Goal: Contribute content

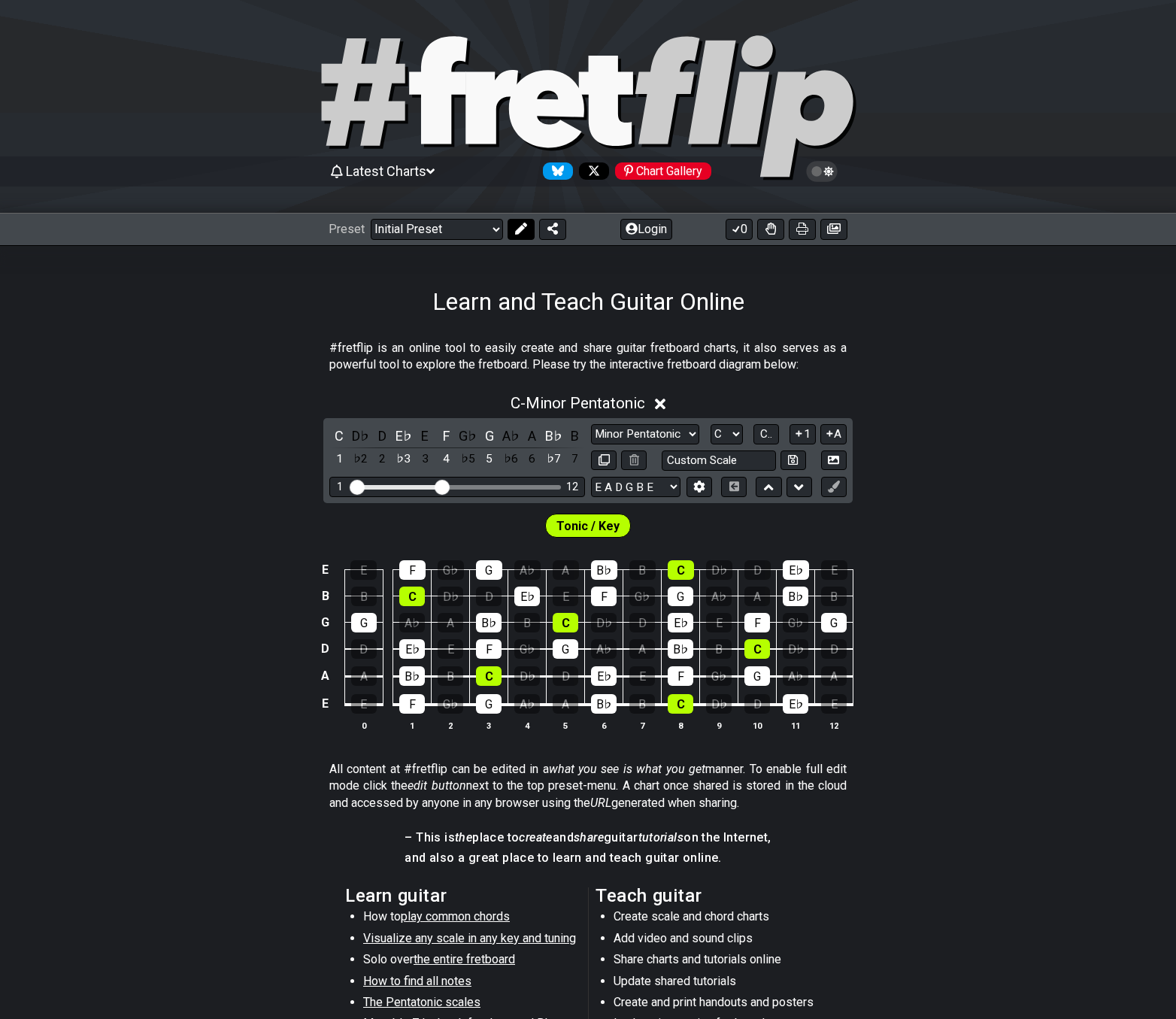
click at [517, 232] on icon at bounding box center [521, 228] width 12 height 12
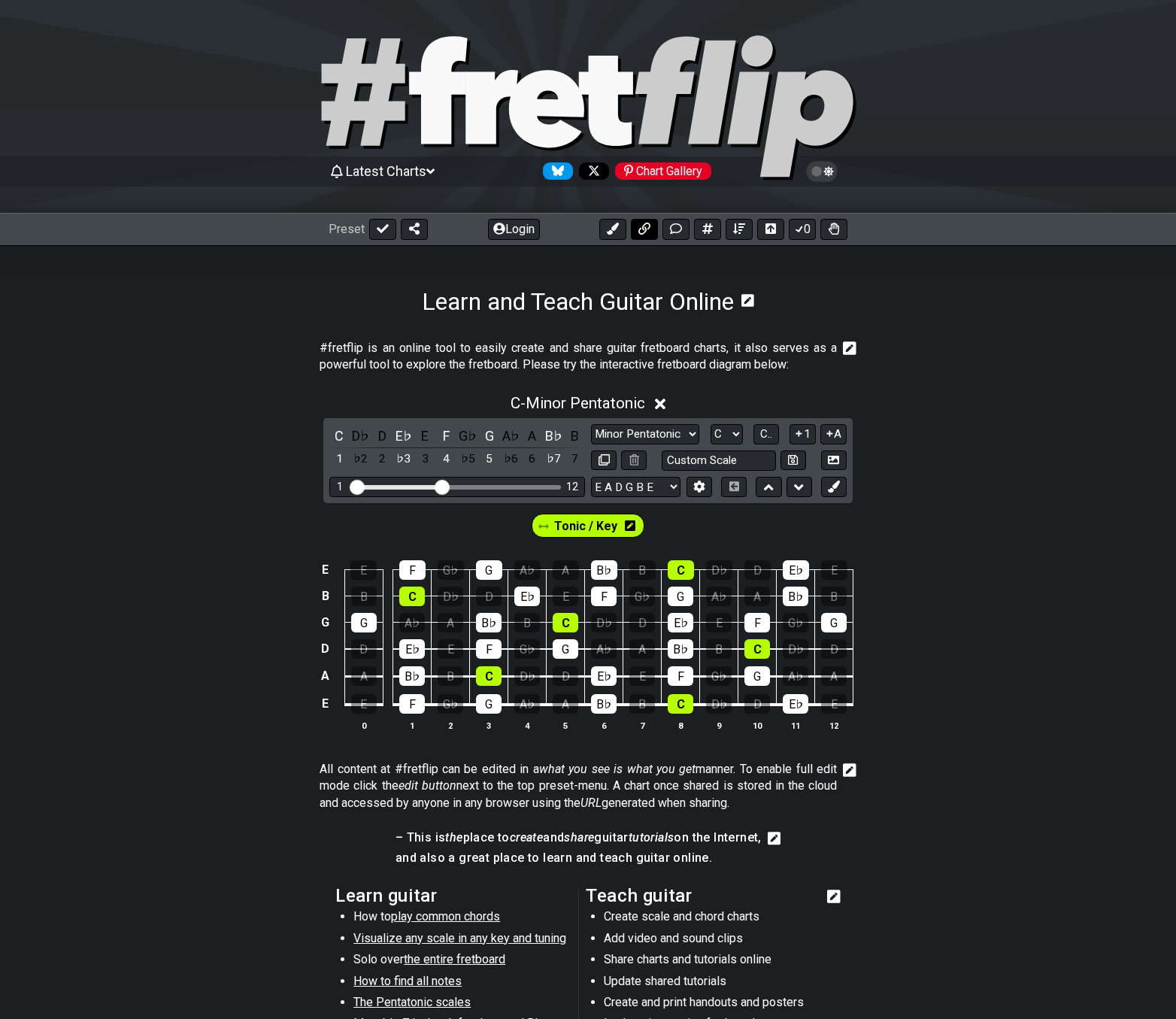
click at [646, 234] on icon at bounding box center [644, 228] width 12 height 12
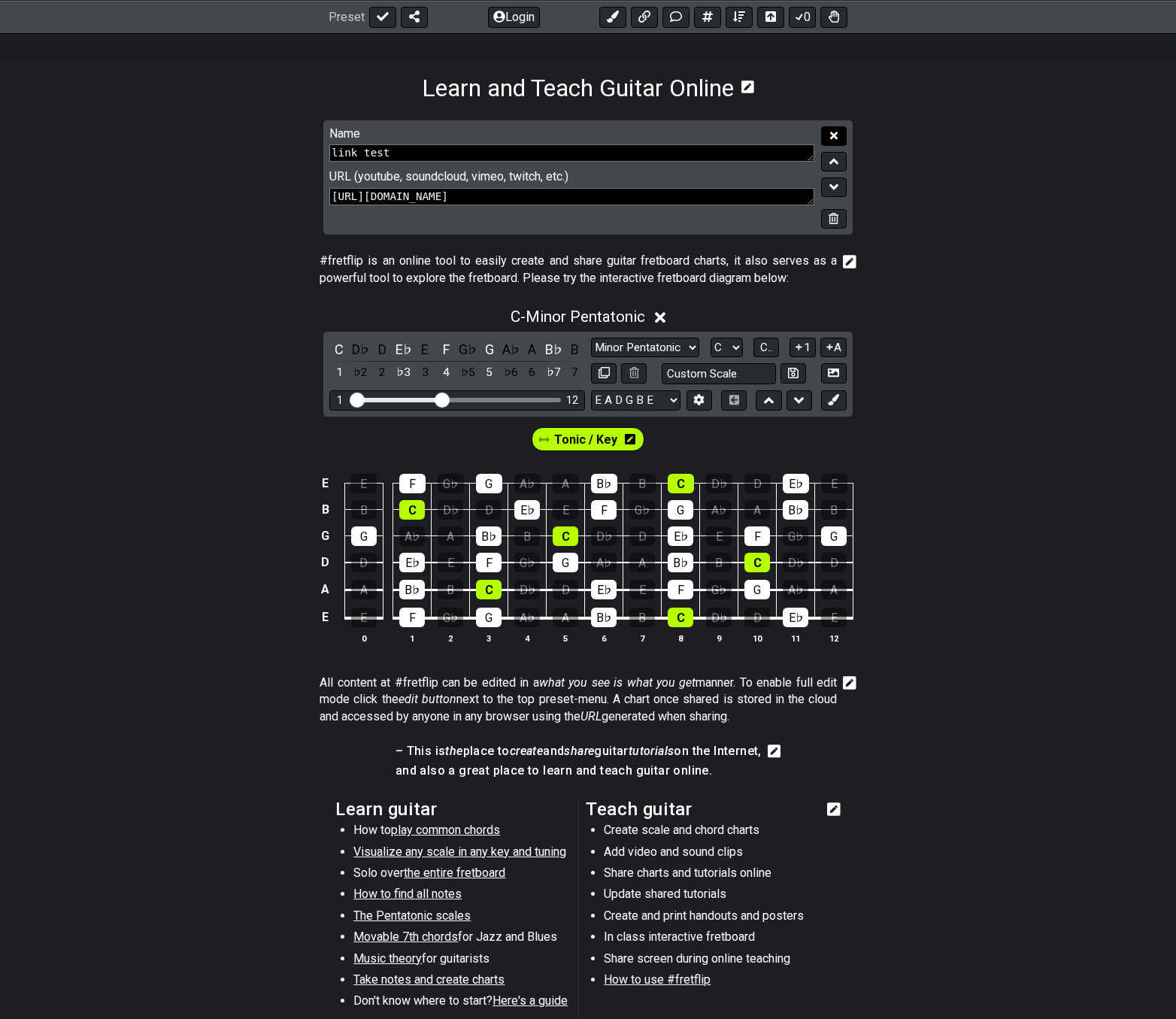
click at [834, 133] on icon at bounding box center [834, 136] width 7 height 12
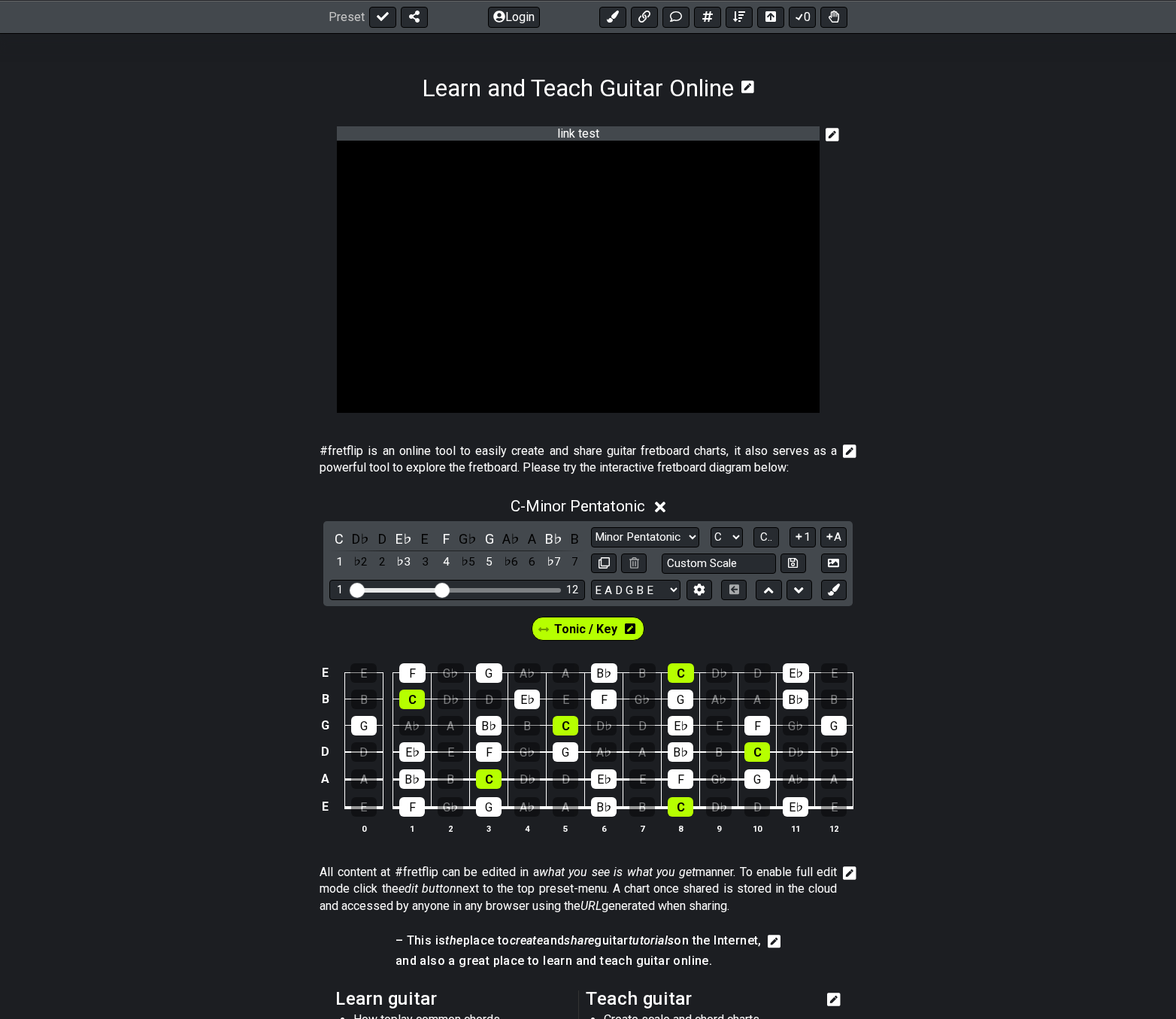
click at [831, 137] on icon at bounding box center [832, 134] width 13 height 15
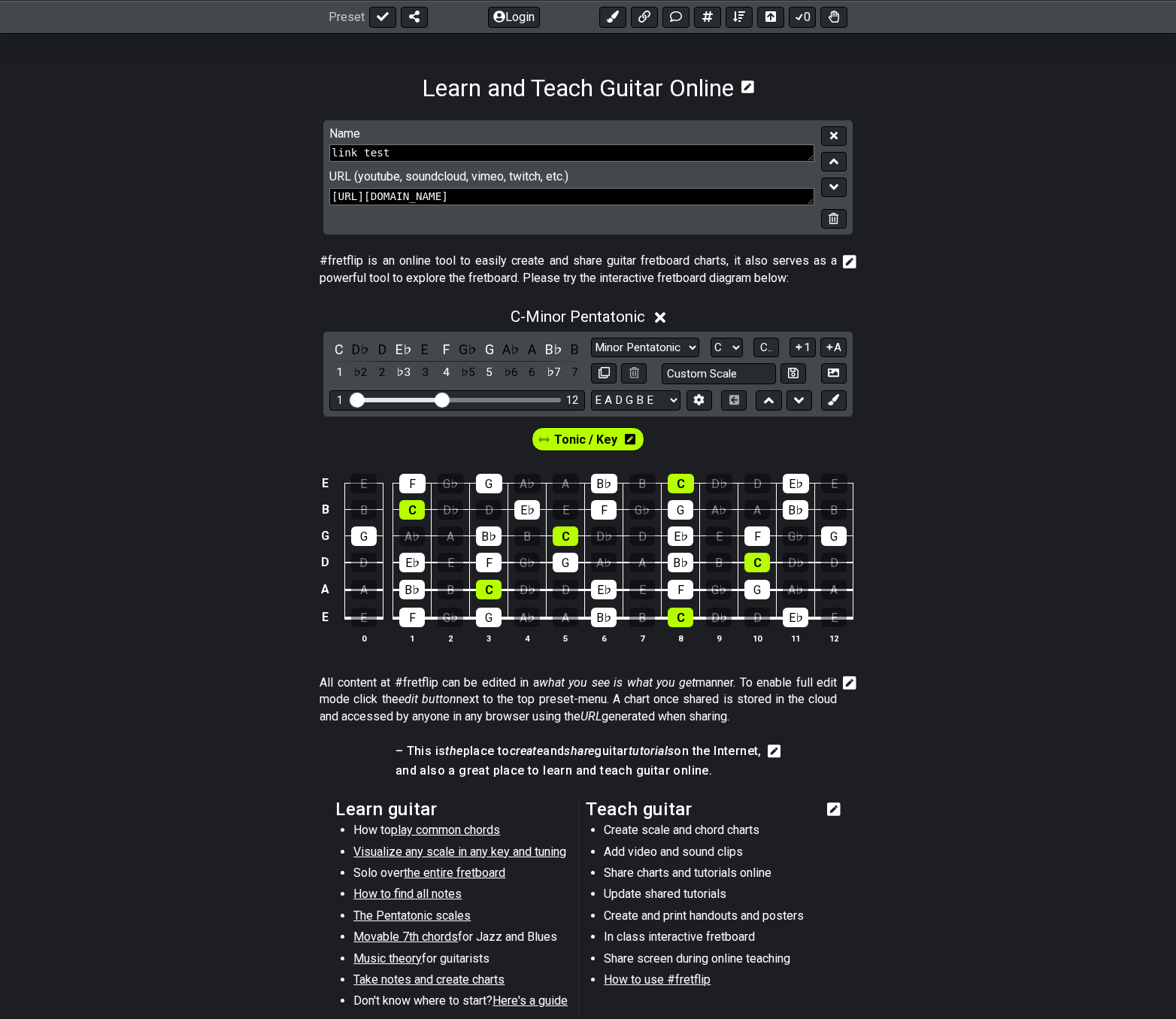
click at [659, 202] on textarea "[URL][DOMAIN_NAME]" at bounding box center [572, 196] width 485 height 17
type textarea "[URL][DOMAIN_NAME] dfdfddf"
click at [824, 134] on button at bounding box center [834, 136] width 26 height 21
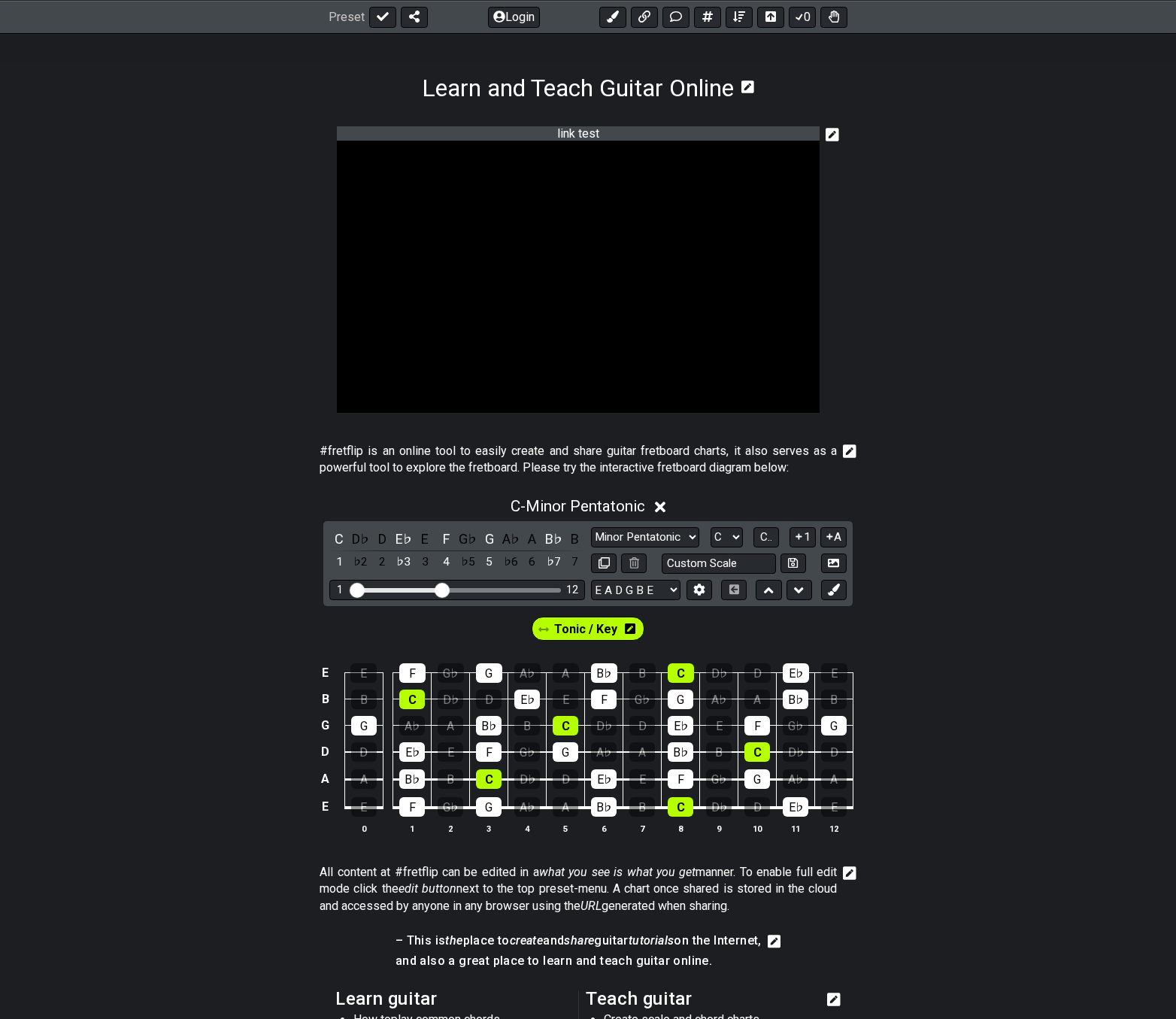
click at [835, 137] on icon at bounding box center [832, 134] width 13 height 13
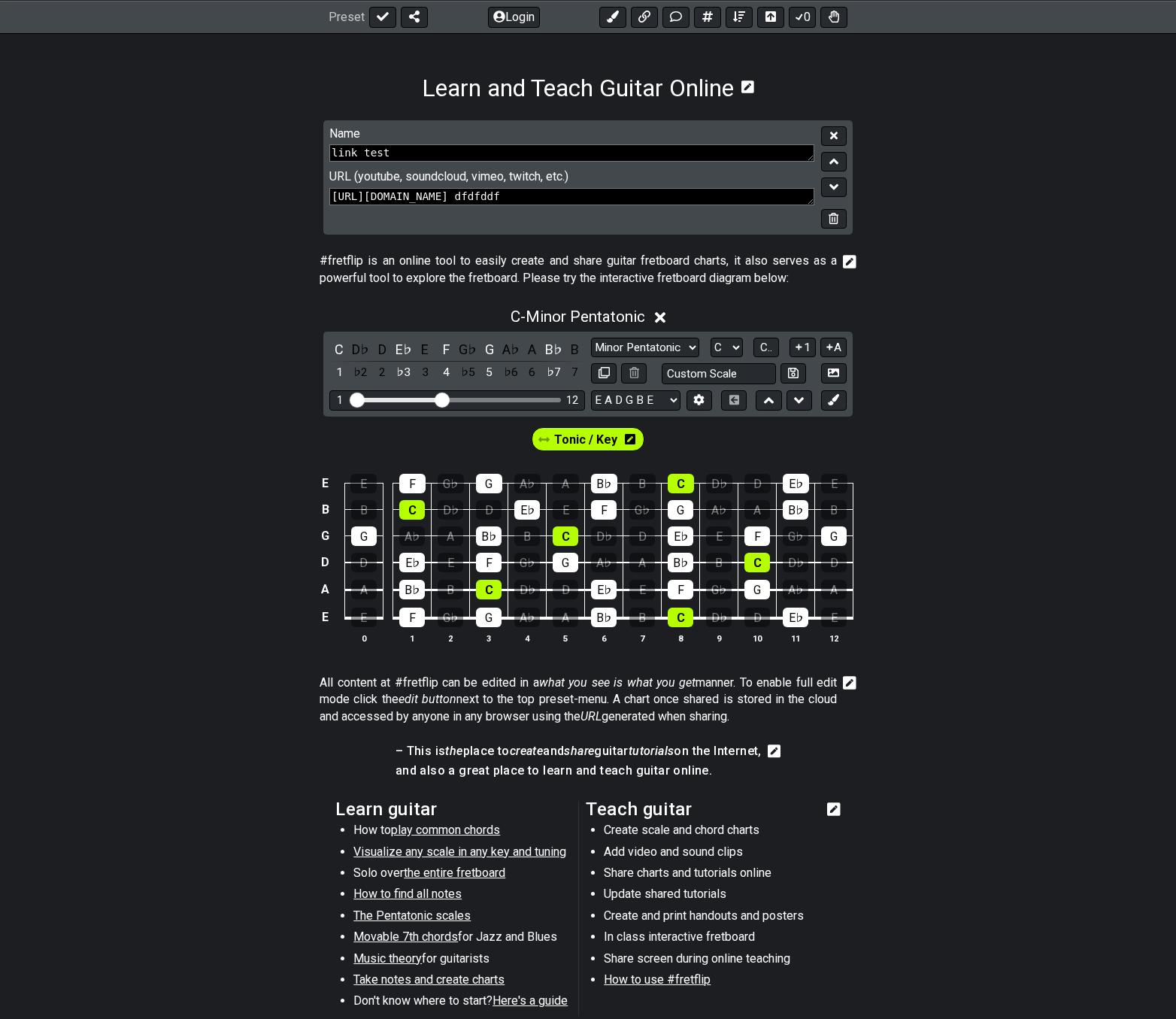
click at [616, 196] on textarea "[URL][DOMAIN_NAME] dfdfddf" at bounding box center [572, 196] width 485 height 17
type textarea "[URL][DOMAIN_NAME] dfdfddf"
click at [834, 134] on icon at bounding box center [834, 136] width 7 height 12
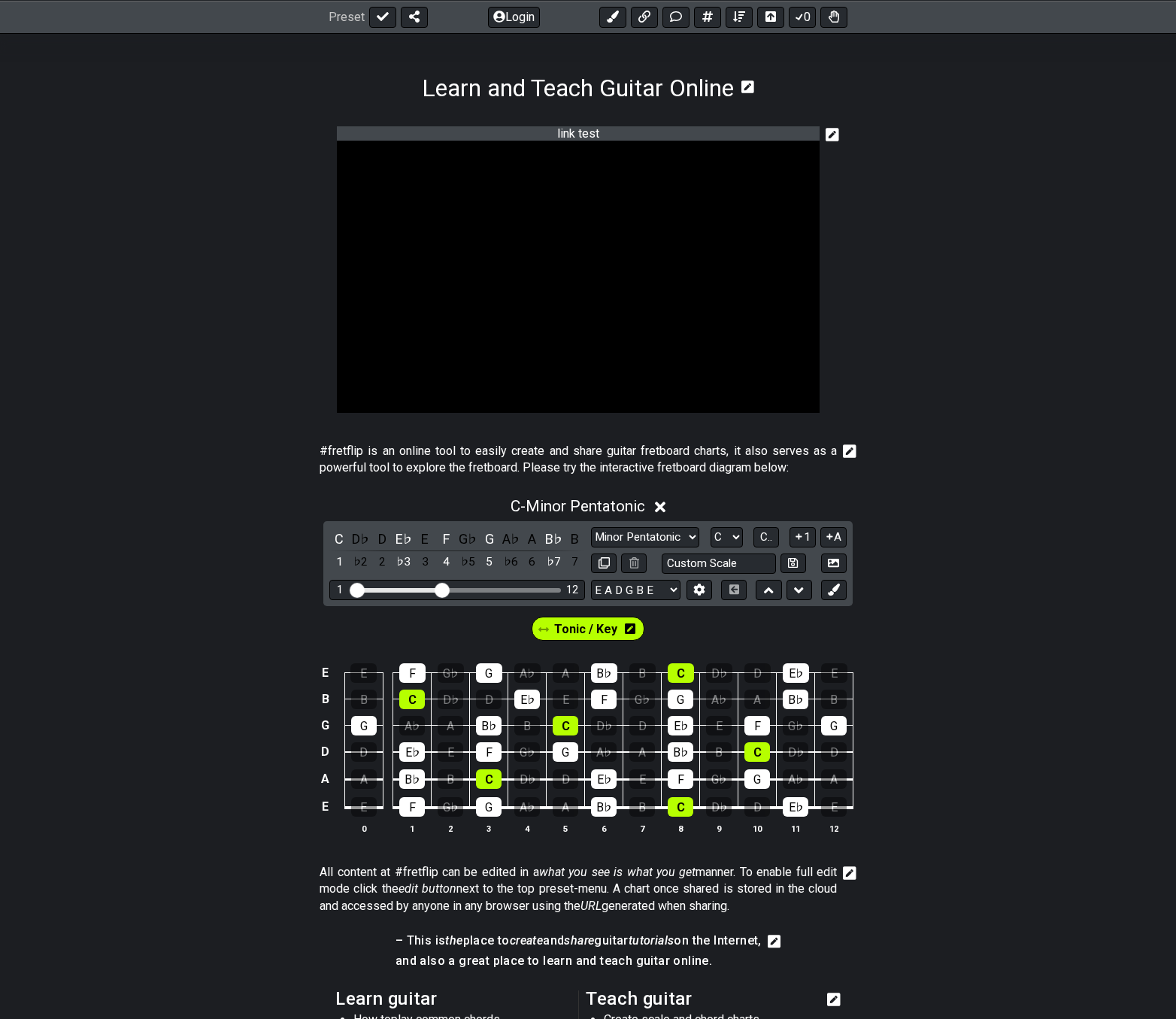
click at [828, 137] on icon at bounding box center [832, 134] width 13 height 13
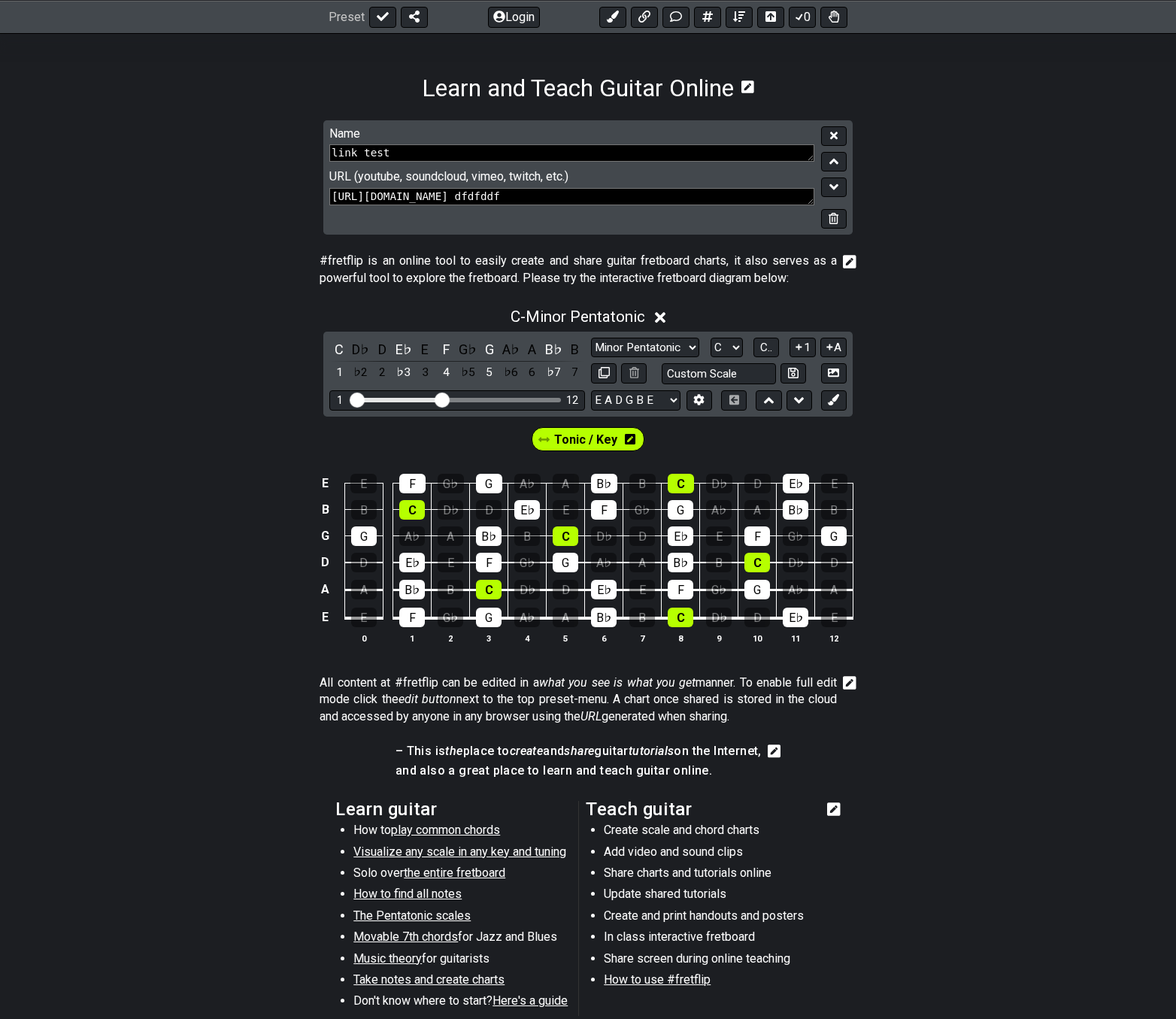
drag, startPoint x: 728, startPoint y: 195, endPoint x: 261, endPoint y: 206, distance: 467.1
click at [261, 206] on section "Name link test URL (youtube, soundcloud, vimeo, twitch, etc.) [URL][DOMAIN_NAME…" at bounding box center [588, 184] width 1176 height 127
click at [826, 134] on button at bounding box center [834, 136] width 26 height 21
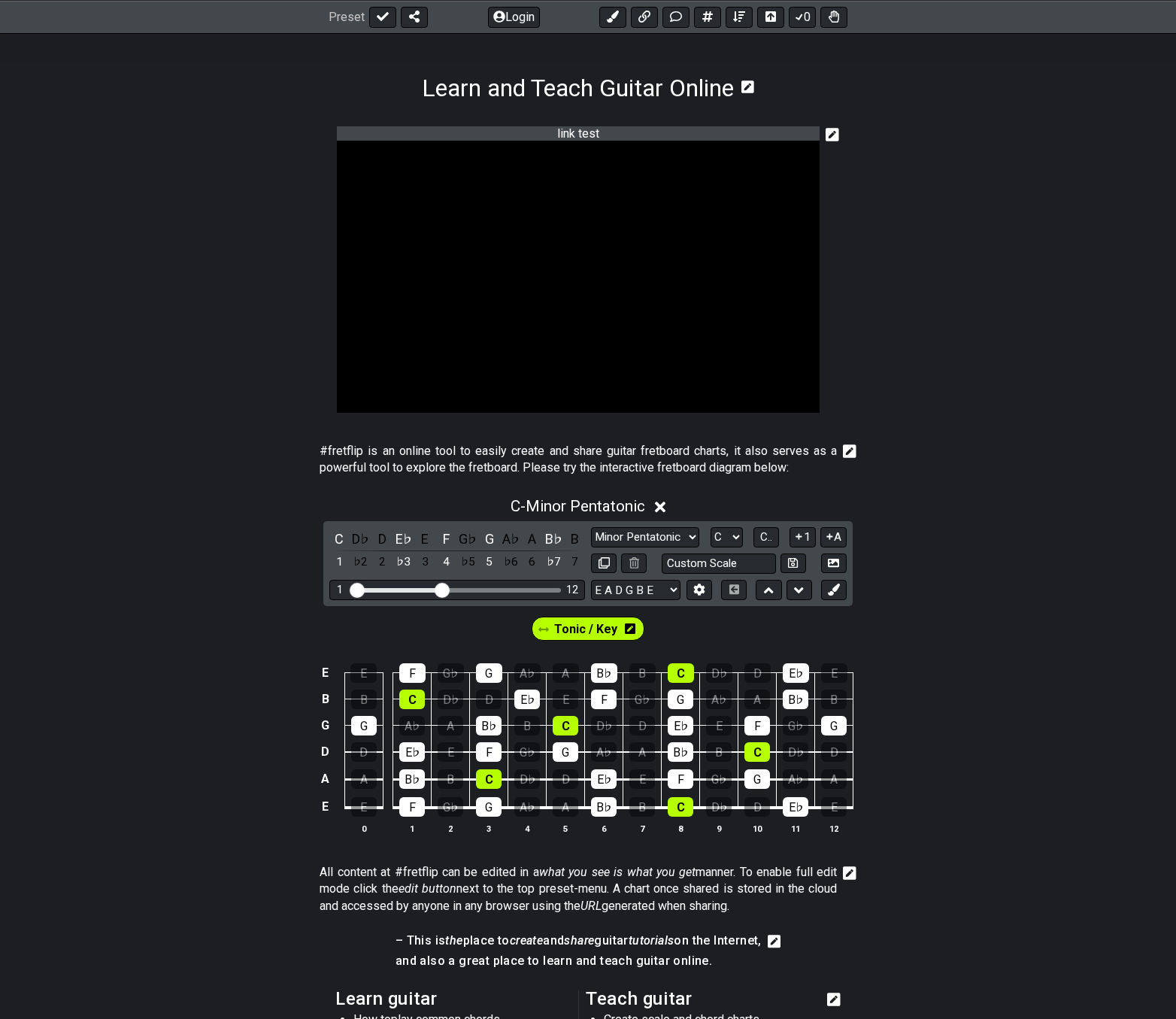
click at [830, 134] on icon at bounding box center [832, 134] width 13 height 13
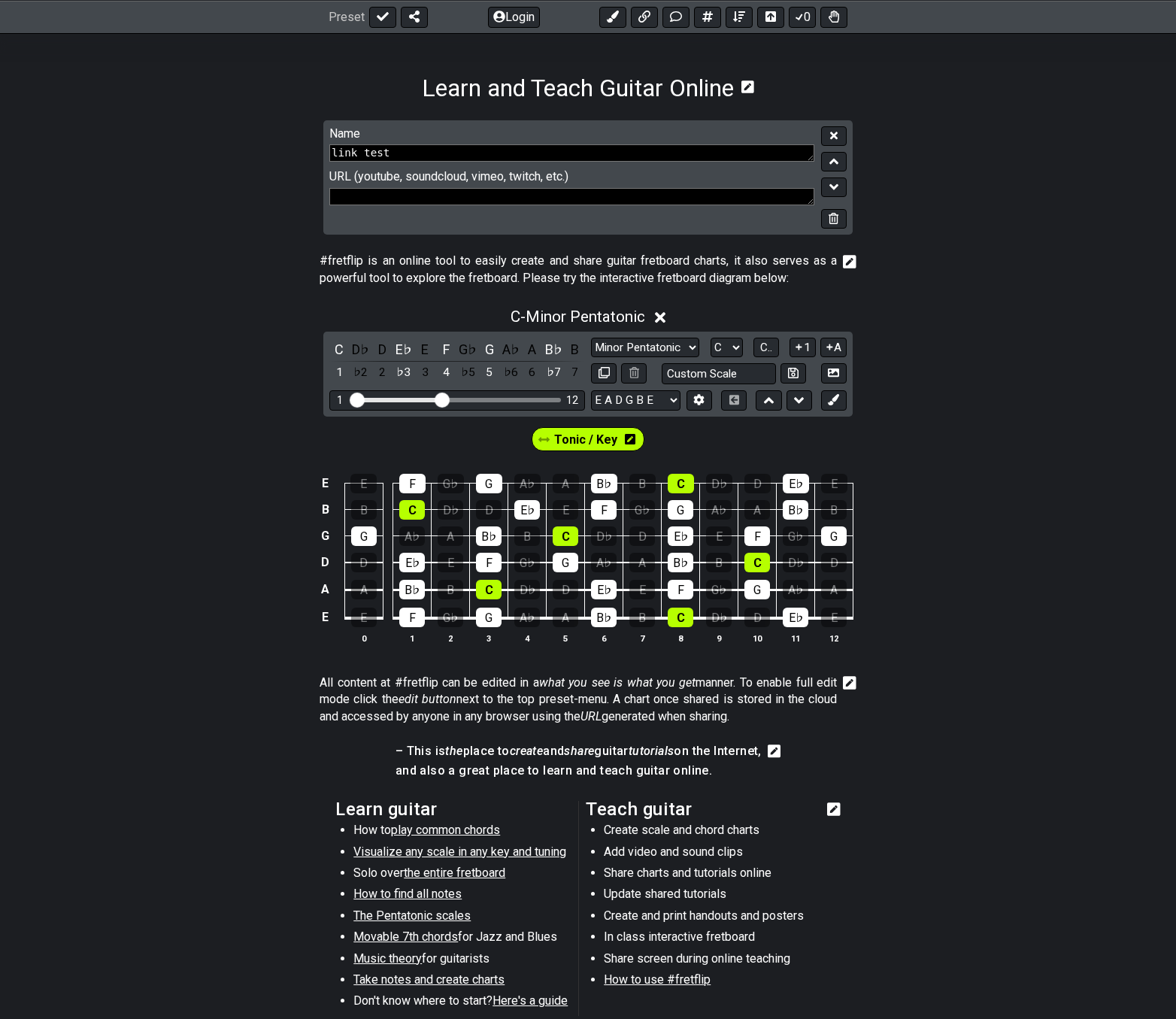
click at [380, 205] on textarea at bounding box center [572, 196] width 485 height 17
paste textarea "[URL][DOMAIN_NAME]"
type textarea "[URL][DOMAIN_NAME]"
click at [840, 140] on button at bounding box center [834, 136] width 26 height 21
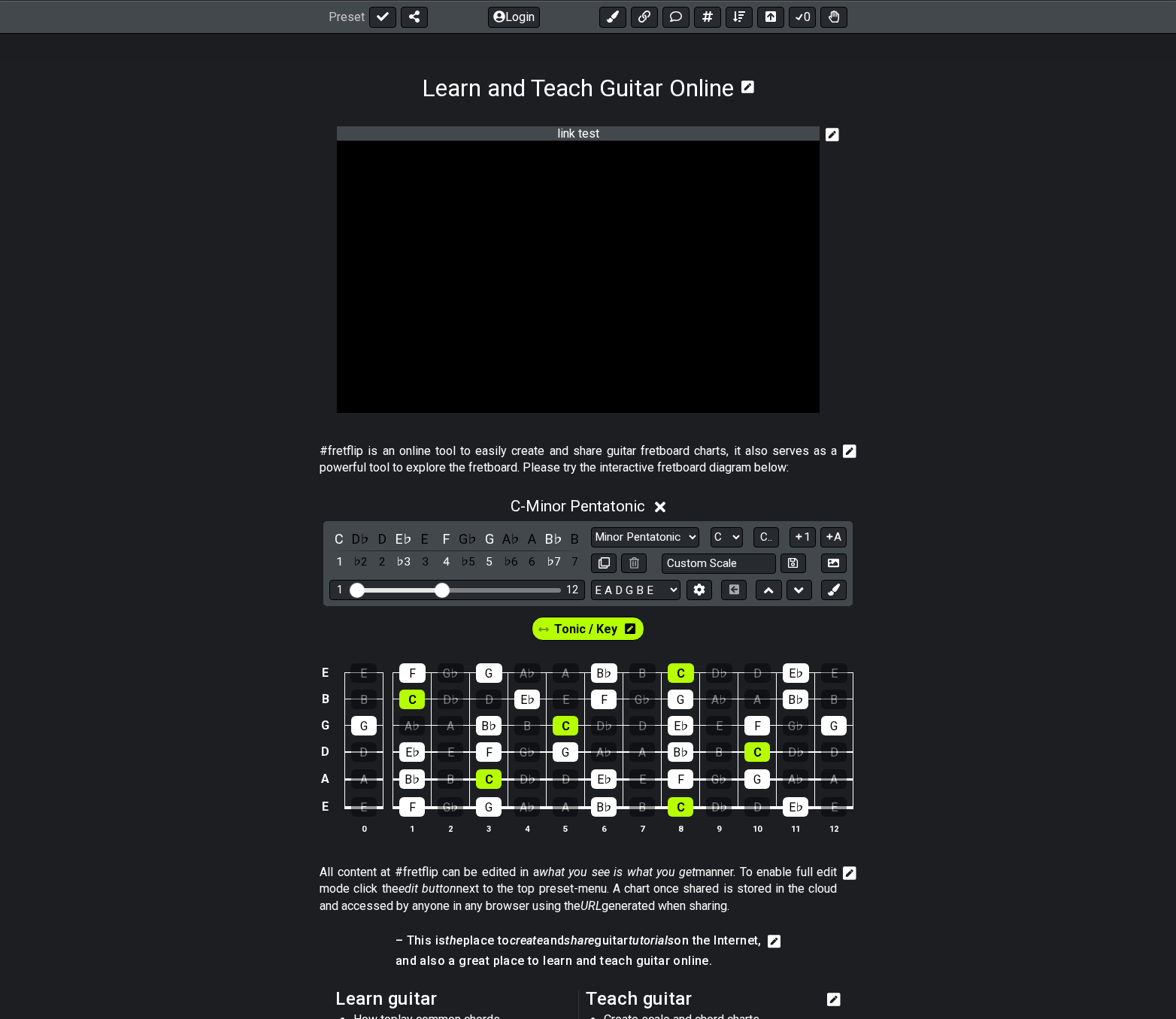
click at [831, 133] on icon at bounding box center [832, 134] width 13 height 13
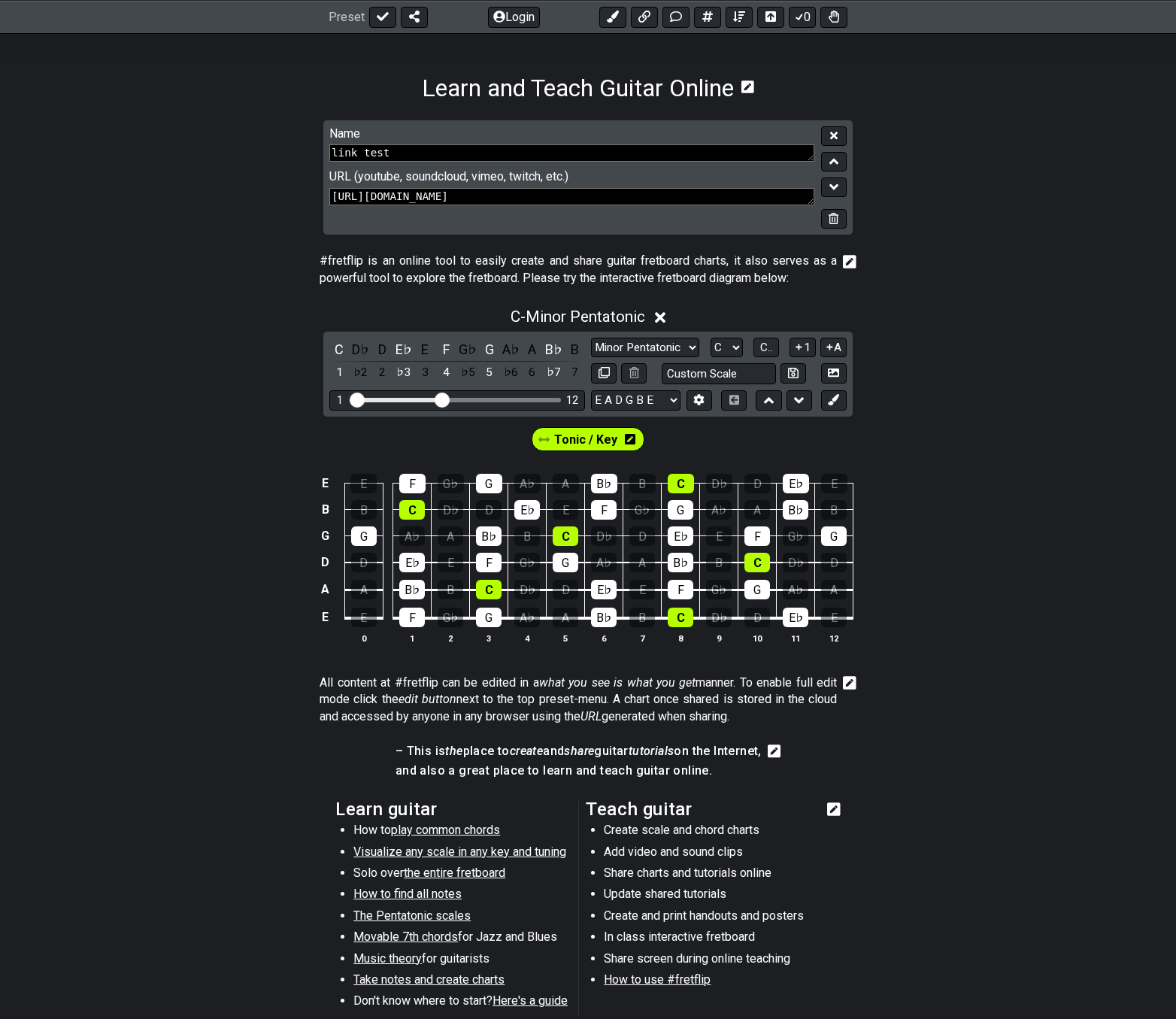
drag, startPoint x: 613, startPoint y: 194, endPoint x: 40, endPoint y: 145, distance: 575.1
click at [40, 145] on section "Name link test URL (youtube, soundcloud, vimeo, twitch, etc.) [URL][DOMAIN_NAME]" at bounding box center [588, 184] width 1176 height 127
paste textarea "shorts/wfTP0GGQsAc"
type textarea "[URL][DOMAIN_NAME]"
click at [844, 133] on button at bounding box center [834, 136] width 26 height 21
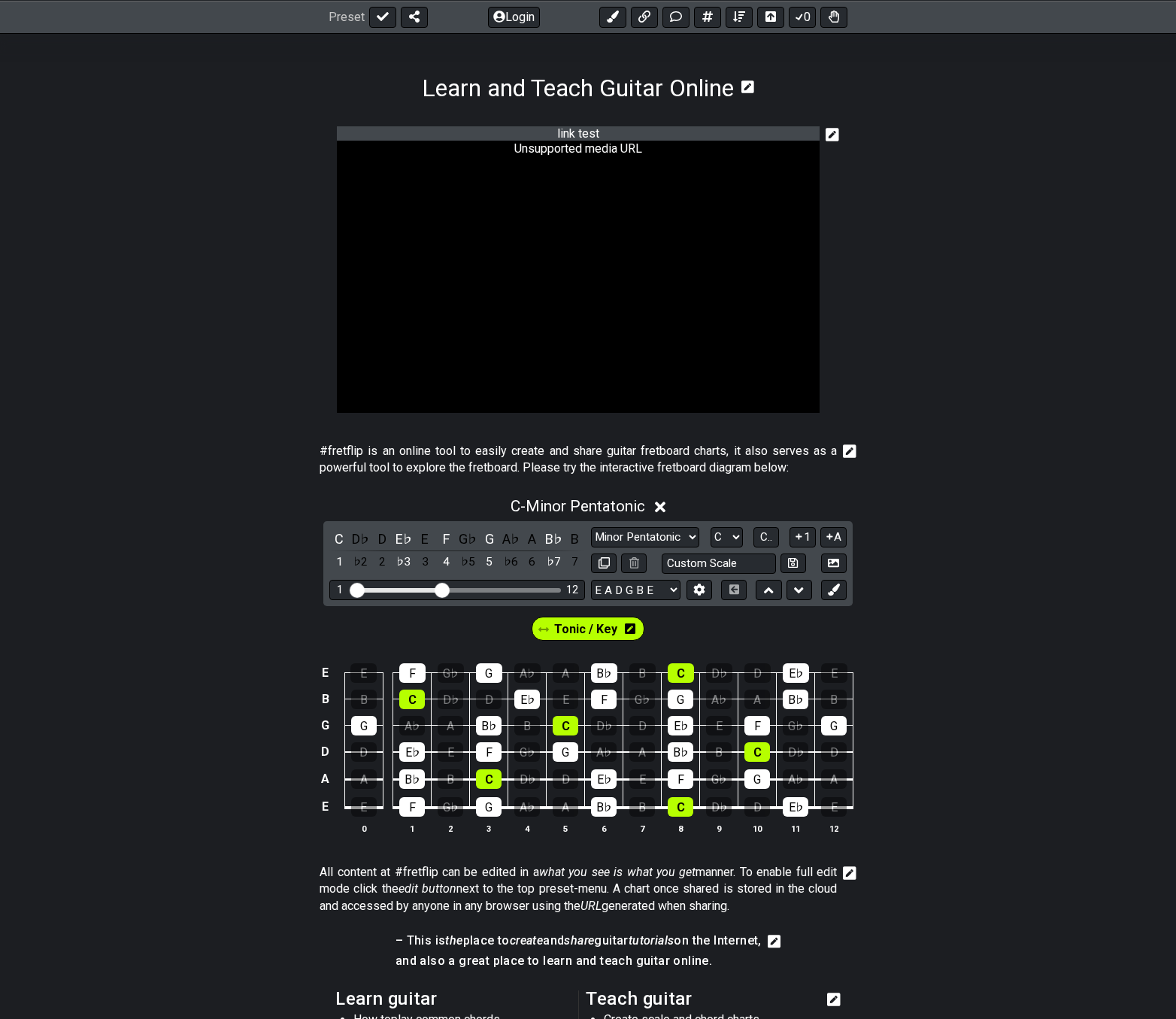
click at [833, 136] on icon at bounding box center [832, 134] width 13 height 15
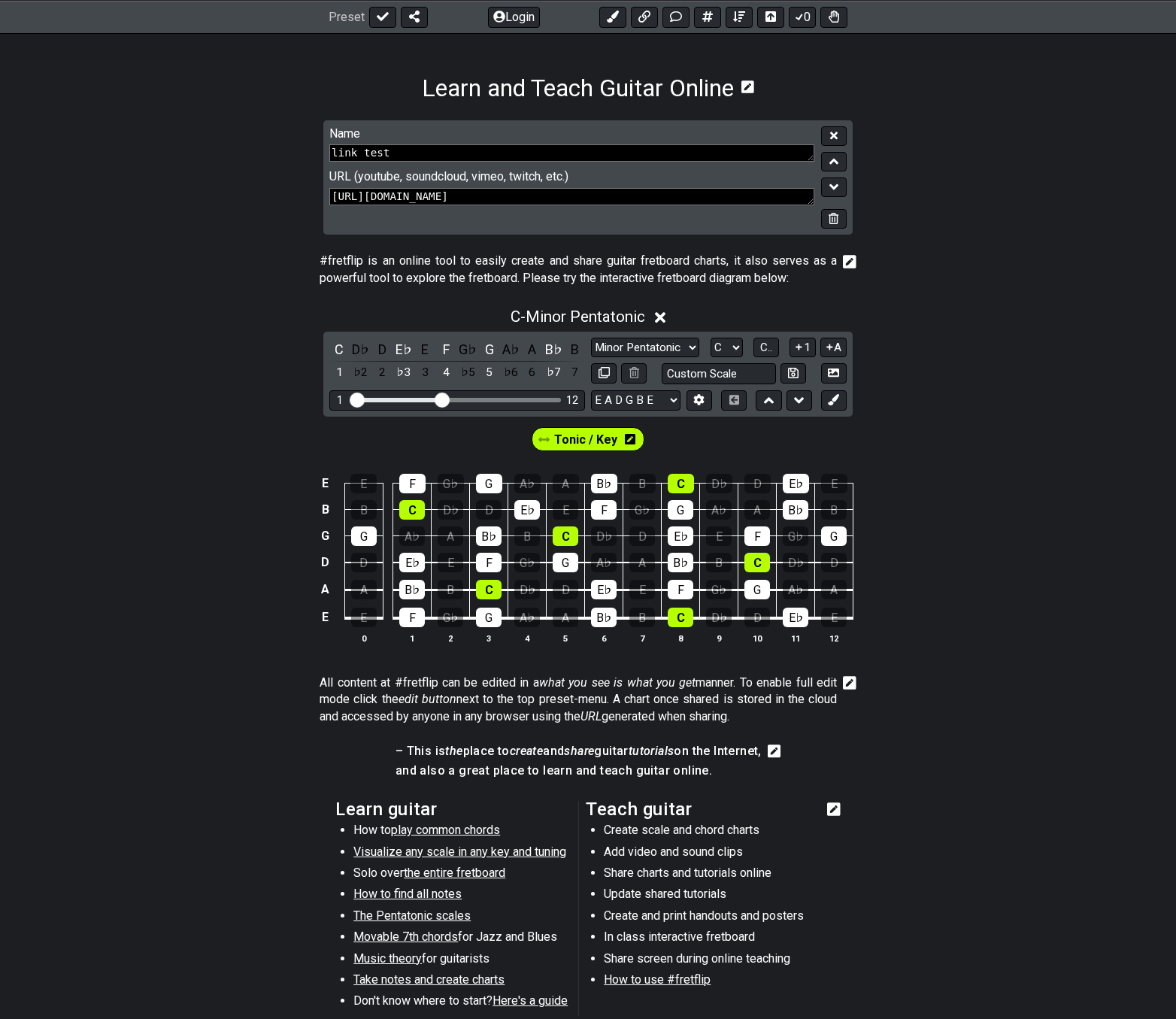
drag, startPoint x: 492, startPoint y: 195, endPoint x: 511, endPoint y: 209, distance: 23.6
click at [511, 197] on textarea "[URL][DOMAIN_NAME]" at bounding box center [572, 196] width 485 height 17
type textarea "[URL][DOMAIN_NAME]"
click at [835, 134] on icon at bounding box center [834, 135] width 7 height 7
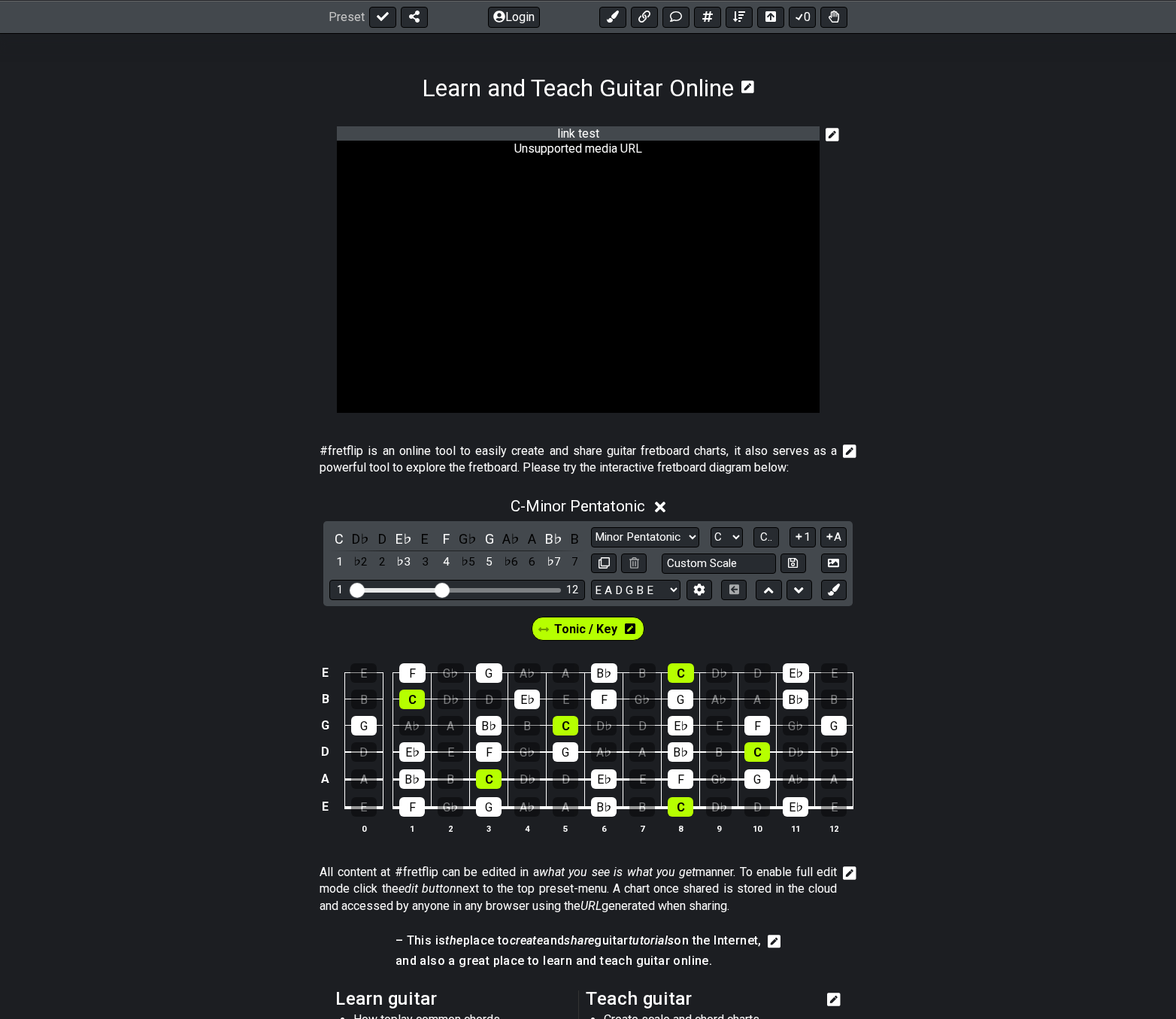
click at [836, 133] on icon at bounding box center [832, 134] width 13 height 13
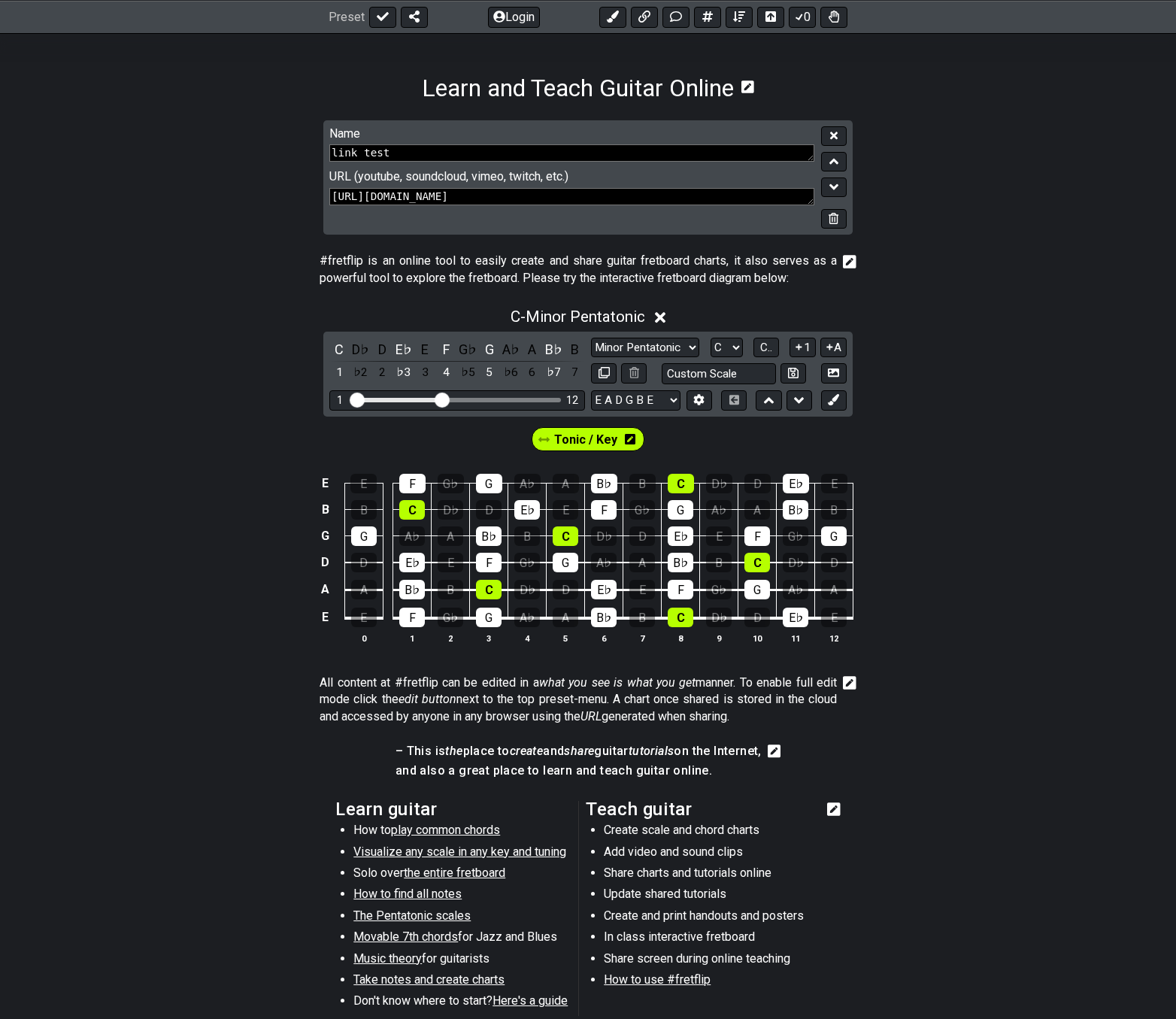
drag, startPoint x: 573, startPoint y: 195, endPoint x: 108, endPoint y: 183, distance: 465.2
click at [108, 183] on section "Name link test URL (youtube, soundcloud, vimeo, twitch, etc.) [URL][DOMAIN_NAME]" at bounding box center [588, 184] width 1176 height 127
paste textarea "atch?v=g0QjotKz5TQ&list=RDg0QjotKz5TQ&start_radio=1"
type textarea "[URL][DOMAIN_NAME]"
click at [835, 138] on icon at bounding box center [834, 135] width 7 height 7
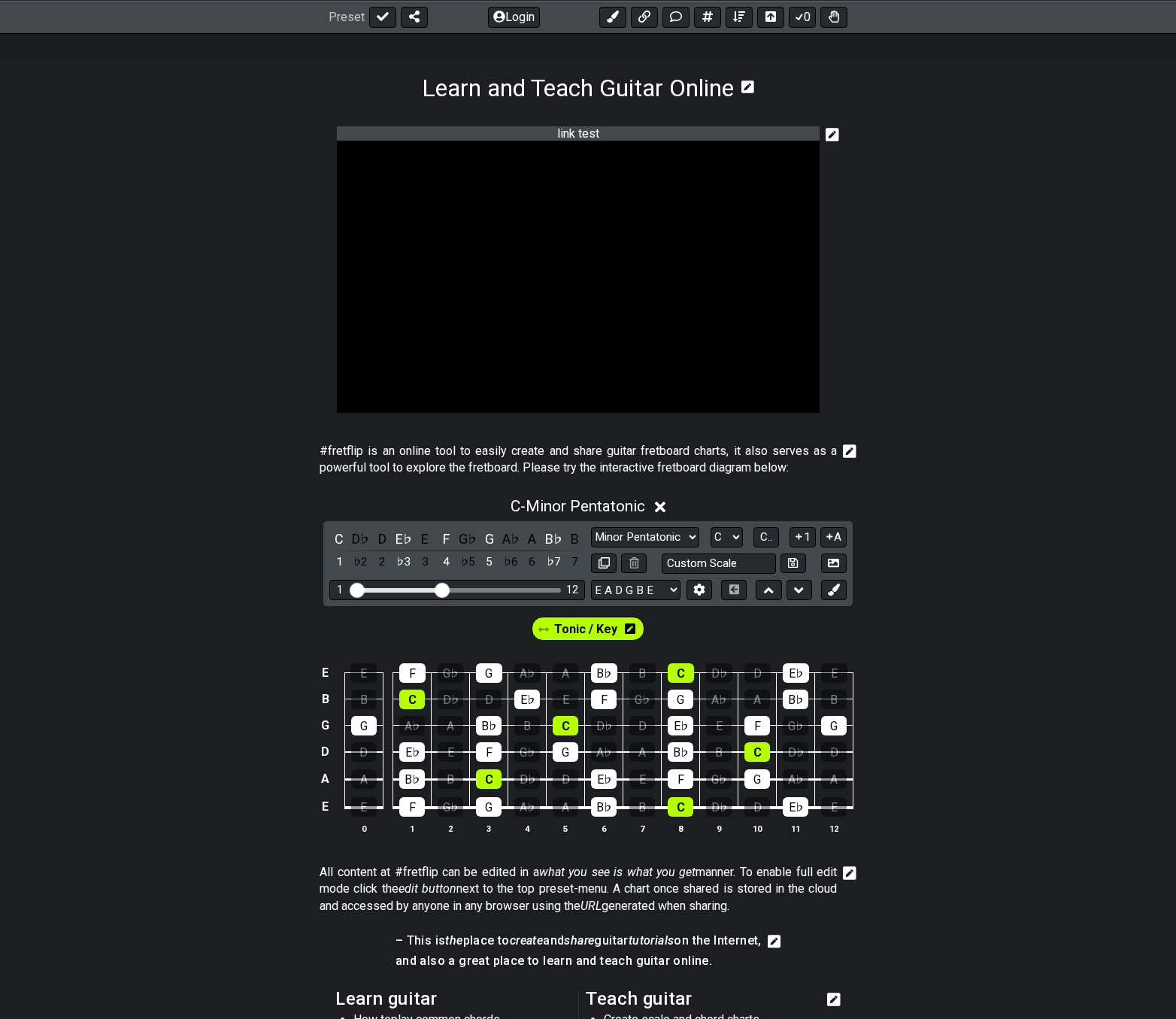
click at [826, 134] on icon at bounding box center [832, 134] width 13 height 15
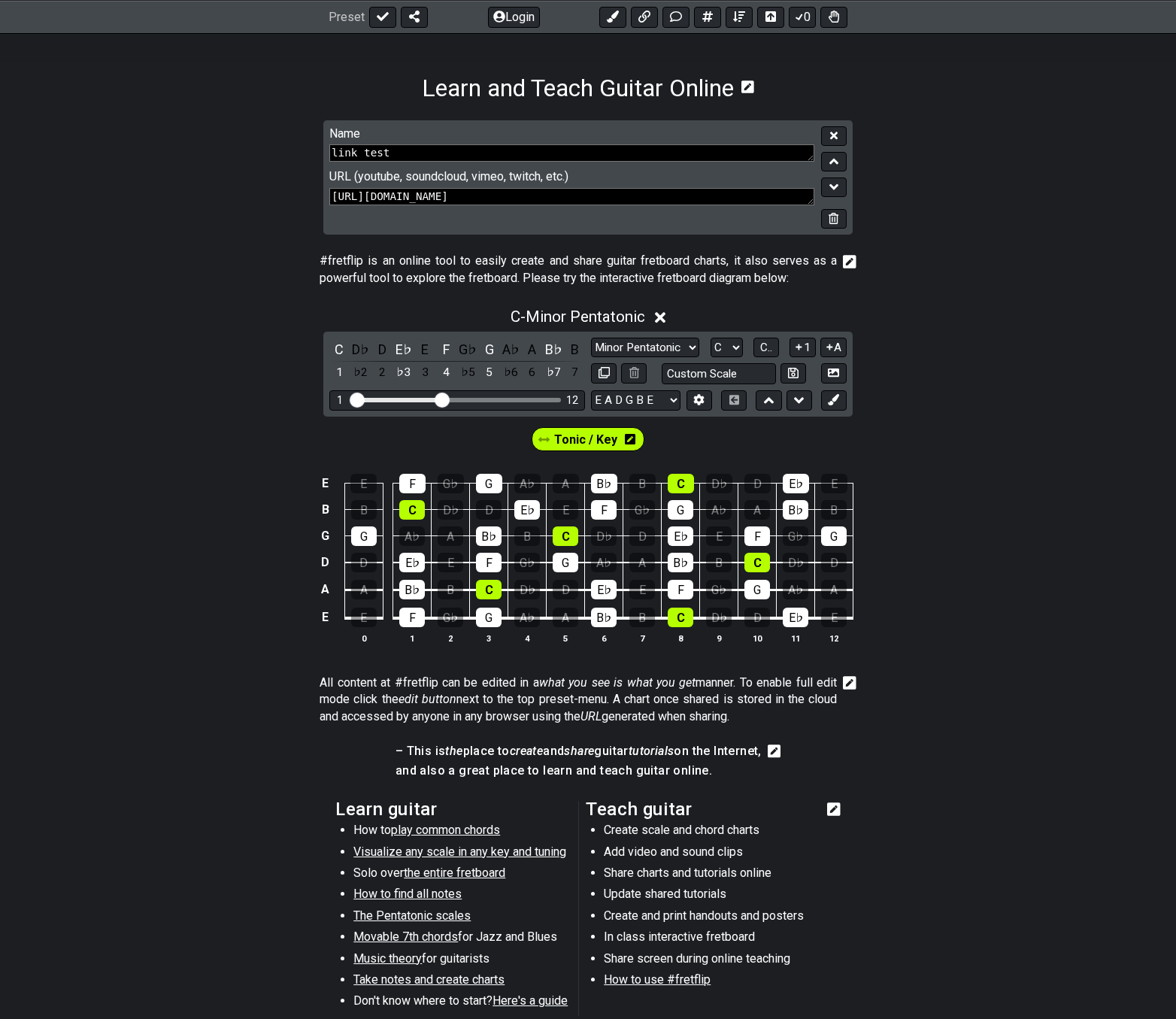
drag, startPoint x: 481, startPoint y: 199, endPoint x: 995, endPoint y: 205, distance: 514.0
click at [995, 205] on section "Name link test URL (youtube, soundcloud, vimeo, twitch, etc.) [URL][DOMAIN_NAME]" at bounding box center [588, 184] width 1176 height 127
type textarea "[URL][DOMAIN_NAME]"
click at [835, 132] on icon at bounding box center [834, 136] width 7 height 12
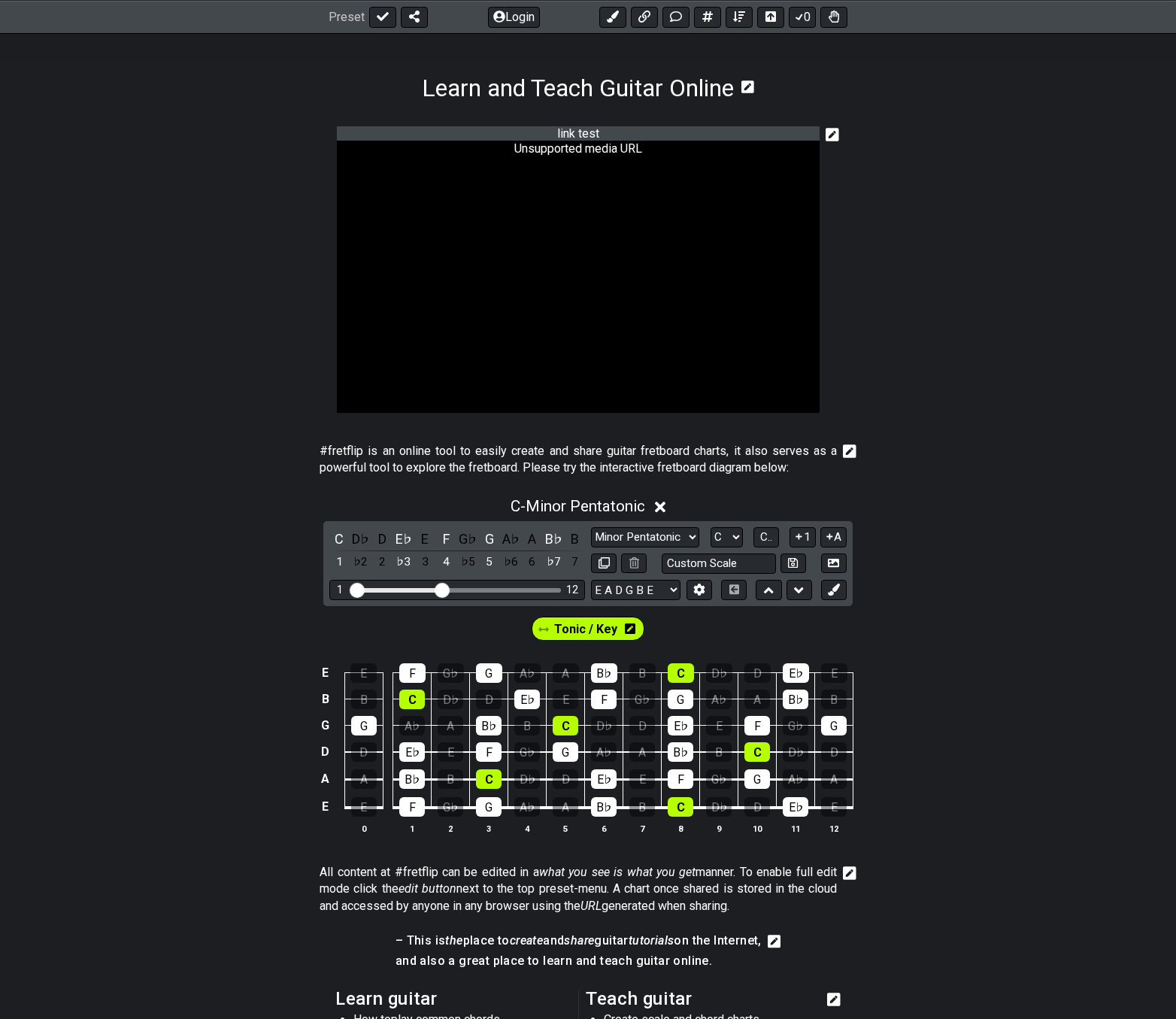
click at [835, 132] on icon at bounding box center [832, 134] width 13 height 15
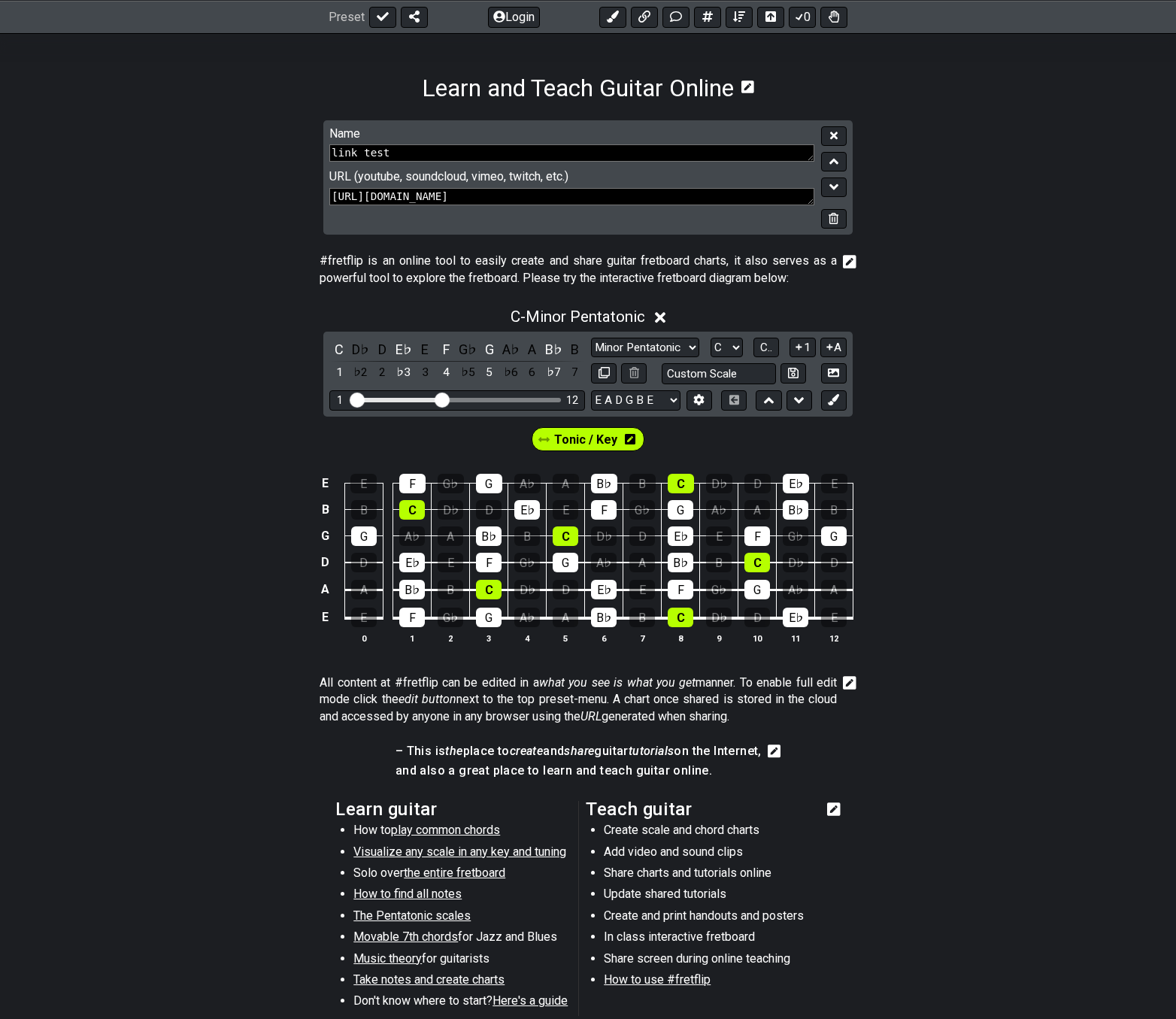
drag, startPoint x: 566, startPoint y: 199, endPoint x: 200, endPoint y: 165, distance: 367.6
click at [200, 165] on section "Name link test URL (youtube, soundcloud, vimeo, twitch, etc.) [URL][DOMAIN_NAME]" at bounding box center [588, 184] width 1176 height 127
paste textarea "watch?v=g0QjotKz5TQ&list=RDg0QjotKz5TQ&start_radio=1"
type textarea "[URL][DOMAIN_NAME] ssdsd"
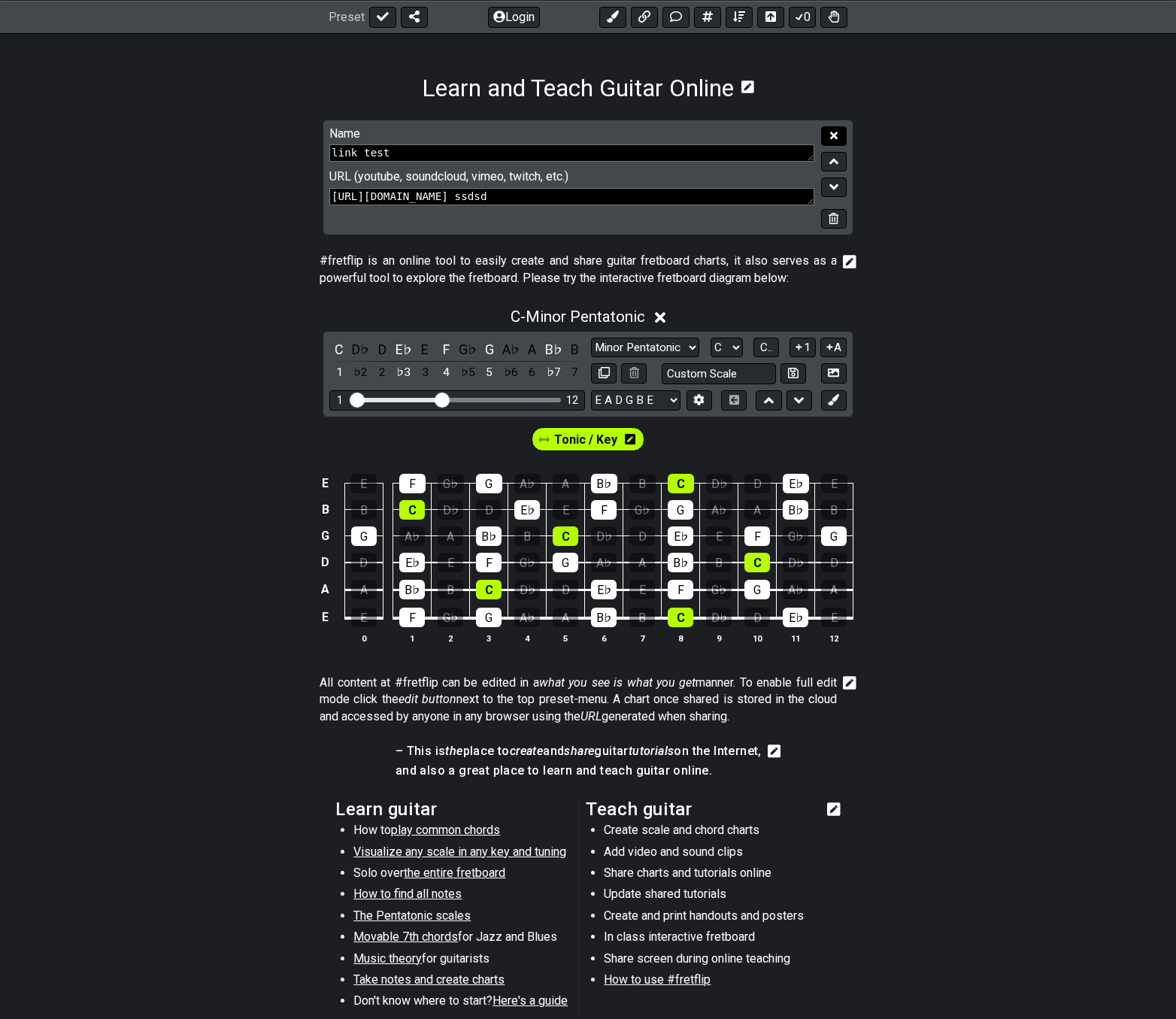
click at [833, 134] on icon at bounding box center [834, 135] width 7 height 7
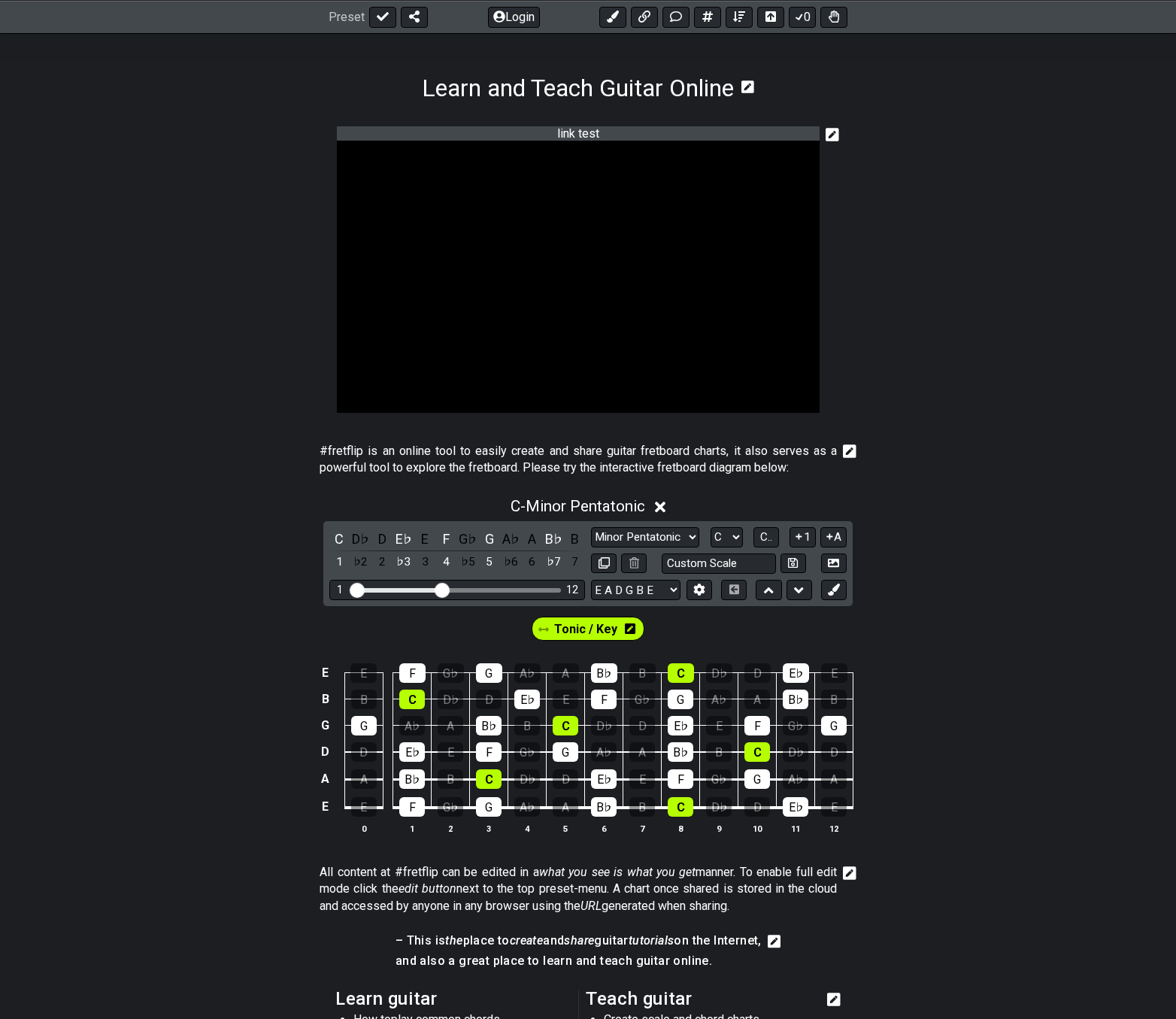
click at [833, 138] on icon at bounding box center [832, 134] width 13 height 13
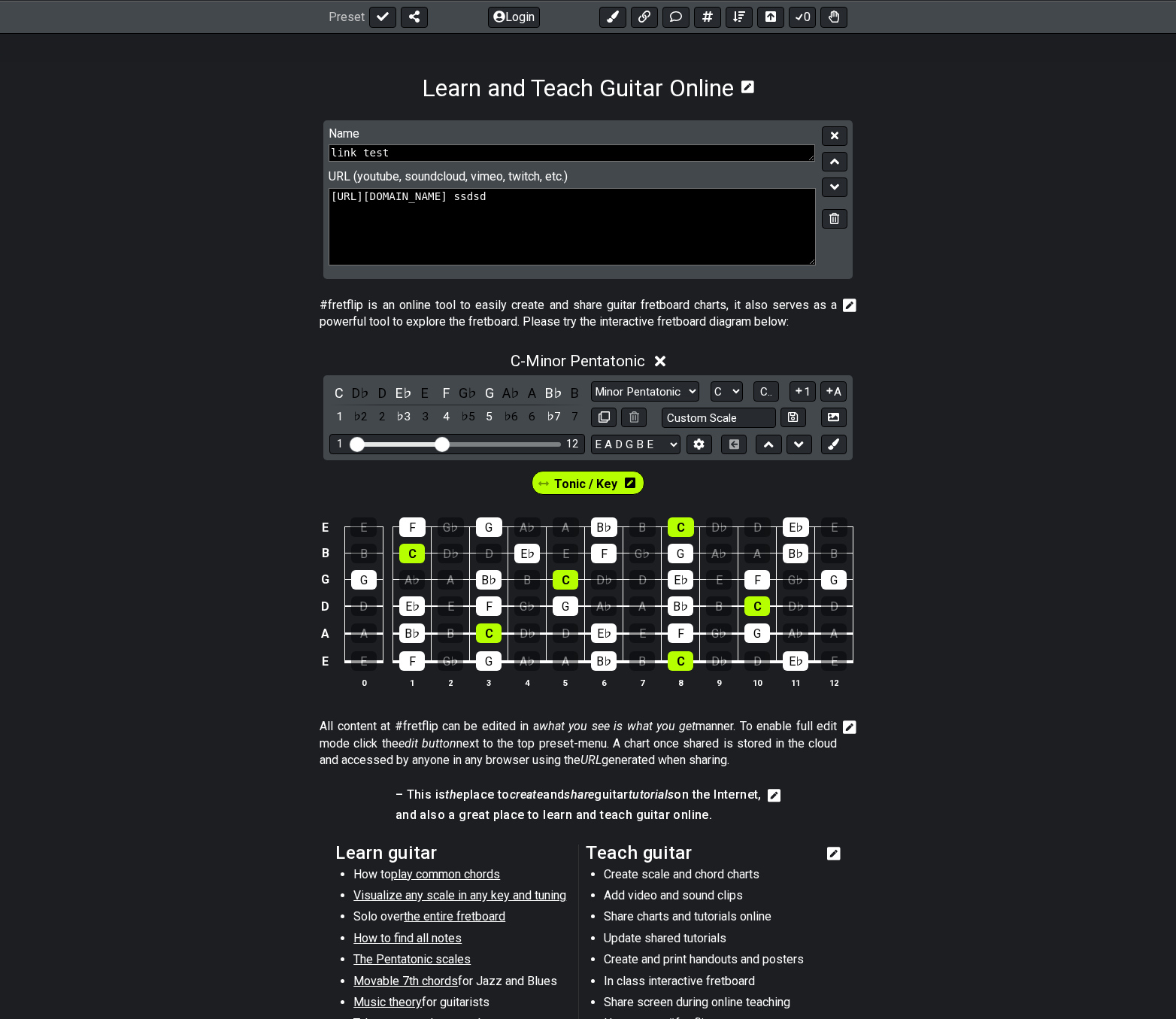
drag, startPoint x: 812, startPoint y: 199, endPoint x: 815, endPoint y: 259, distance: 60.1
click at [815, 259] on textarea "[URL][DOMAIN_NAME] ssdsd" at bounding box center [572, 227] width 487 height 77
drag, startPoint x: 779, startPoint y: 200, endPoint x: 776, endPoint y: 223, distance: 23.2
click at [776, 223] on textarea "[URL][DOMAIN_NAME] ssdsd" at bounding box center [572, 227] width 487 height 77
type textarea "[URL][DOMAIN_NAME]"
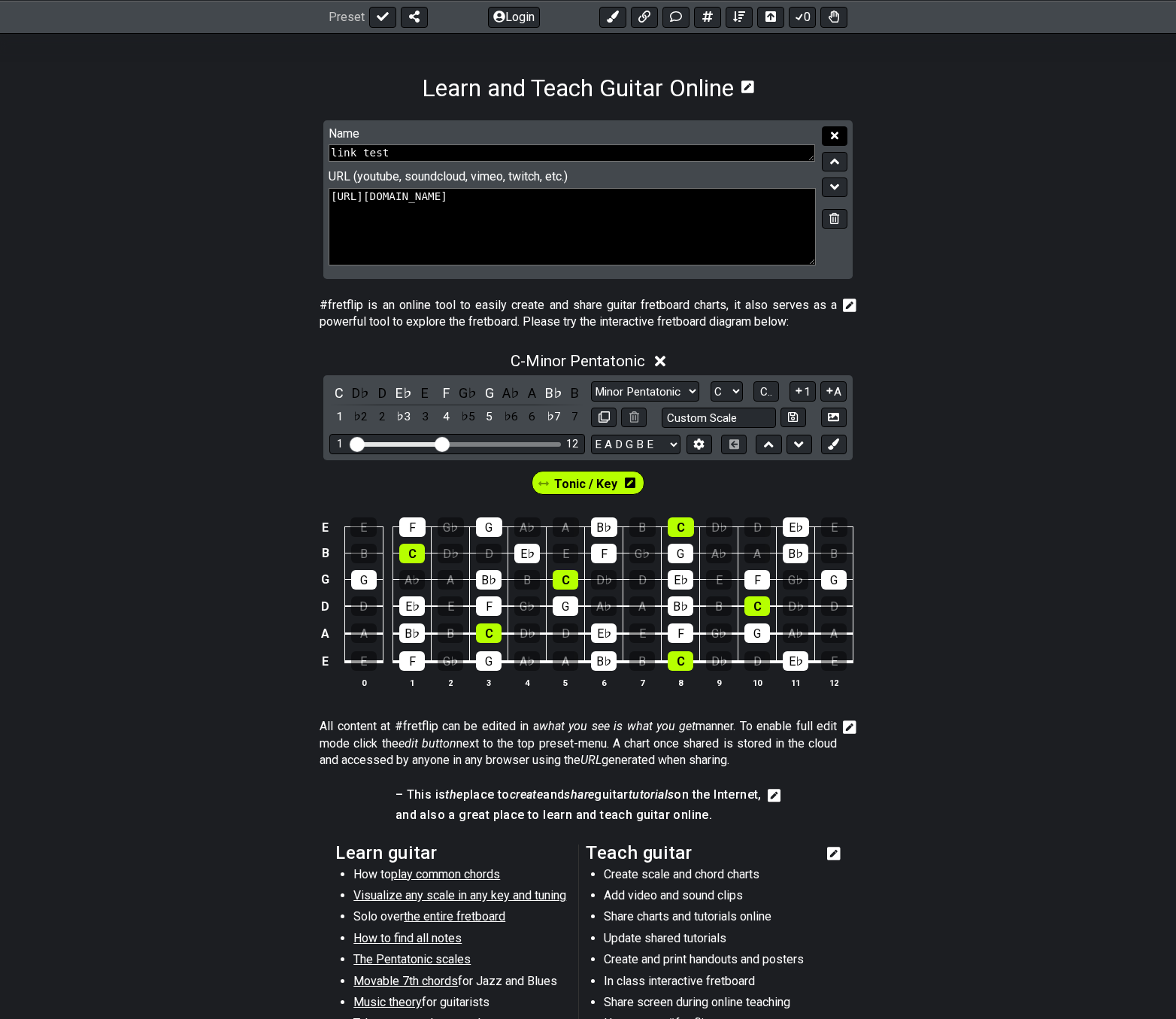
click at [831, 130] on icon at bounding box center [835, 136] width 7 height 12
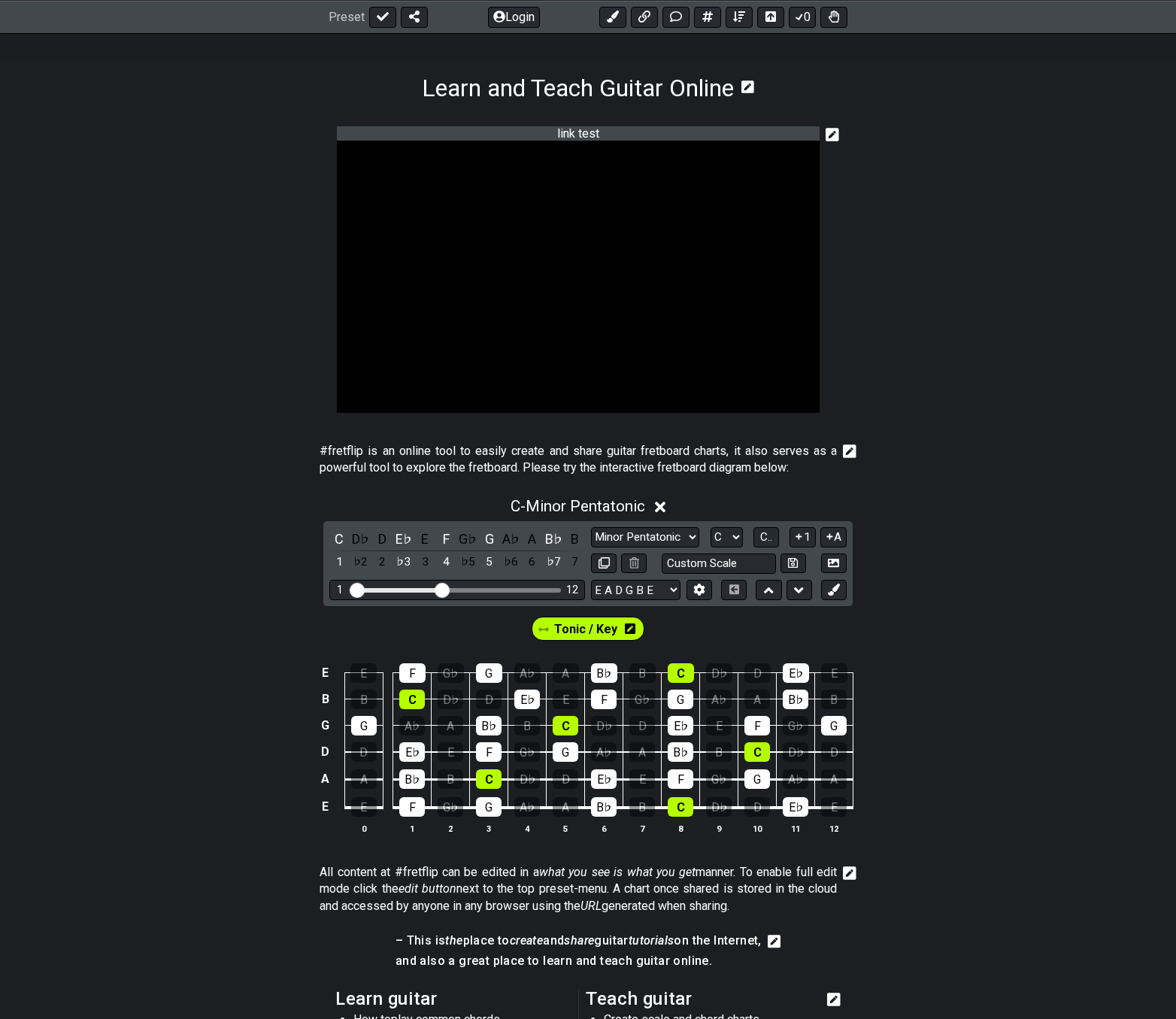
click at [831, 130] on icon at bounding box center [832, 134] width 13 height 13
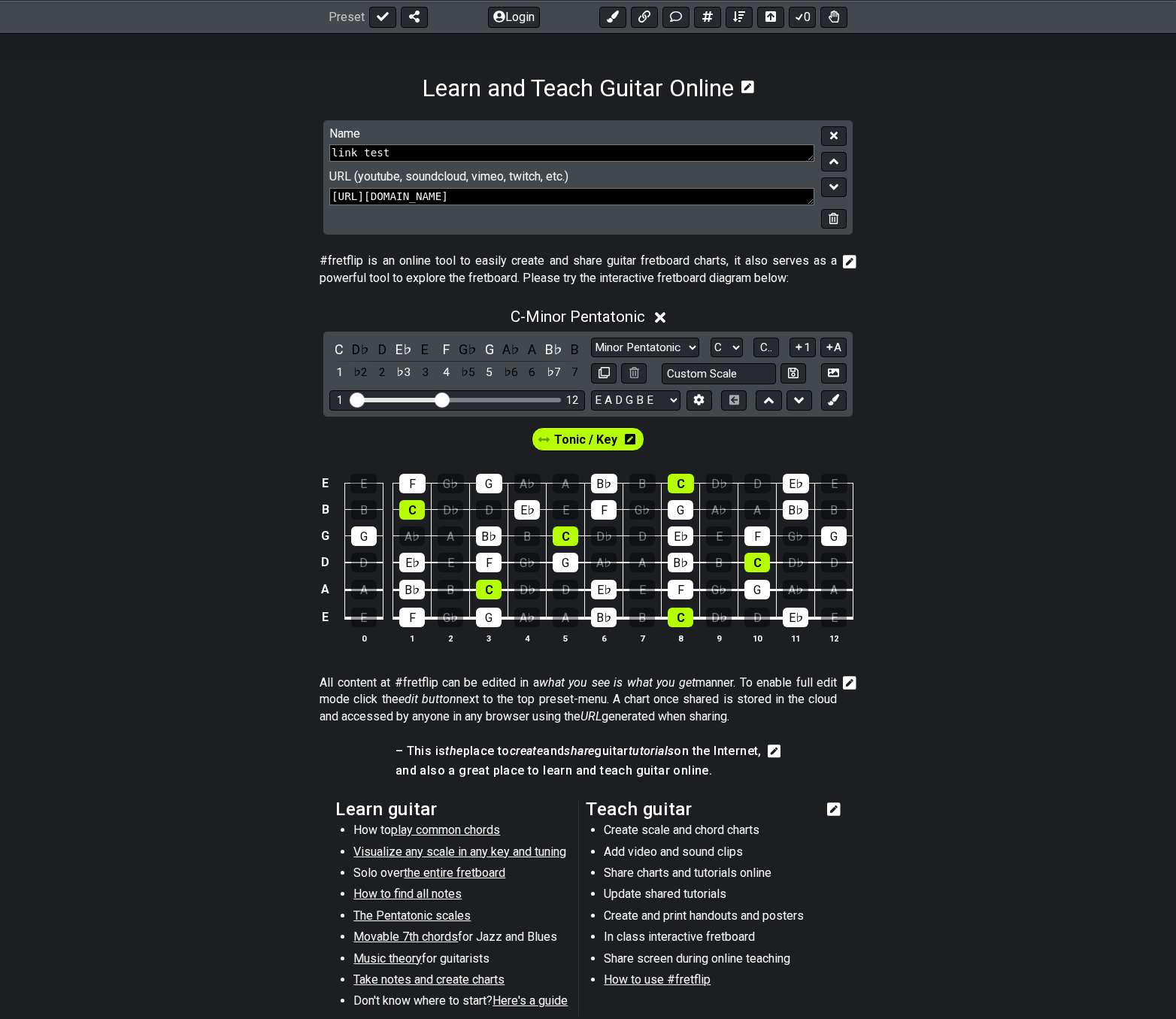
drag, startPoint x: 694, startPoint y: 196, endPoint x: 995, endPoint y: 212, distance: 301.4
click at [995, 212] on section "Name link test URL (youtube, soundcloud, vimeo, twitch, etc.) [URL][DOMAIN_NAME]" at bounding box center [588, 184] width 1176 height 127
drag, startPoint x: 598, startPoint y: 195, endPoint x: 778, endPoint y: 190, distance: 180.1
click at [777, 190] on textarea "[URL][DOMAIN_NAME]" at bounding box center [572, 196] width 485 height 17
type textarea "[URL][DOMAIN_NAME]"
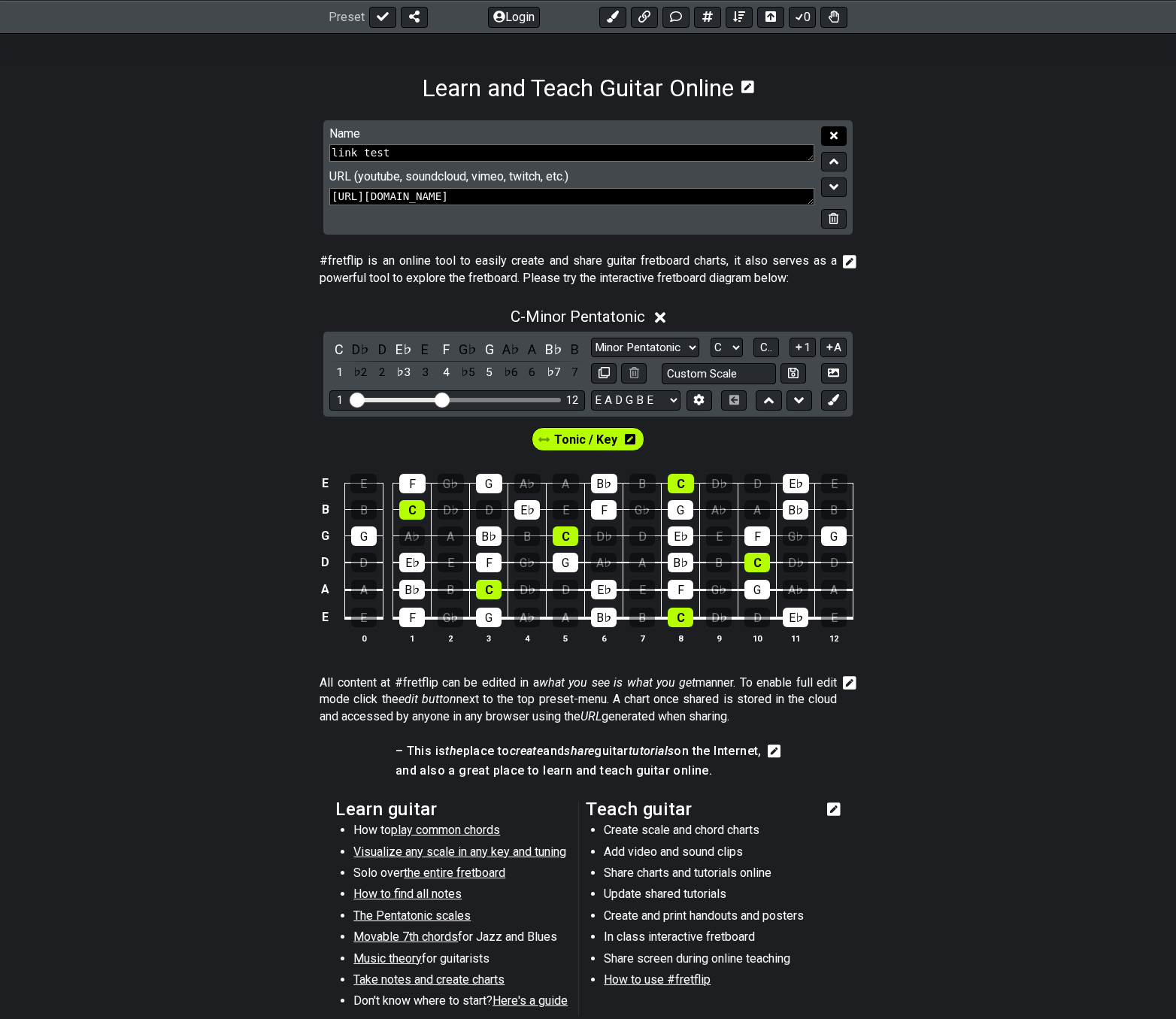
click at [830, 131] on icon at bounding box center [834, 136] width 7 height 12
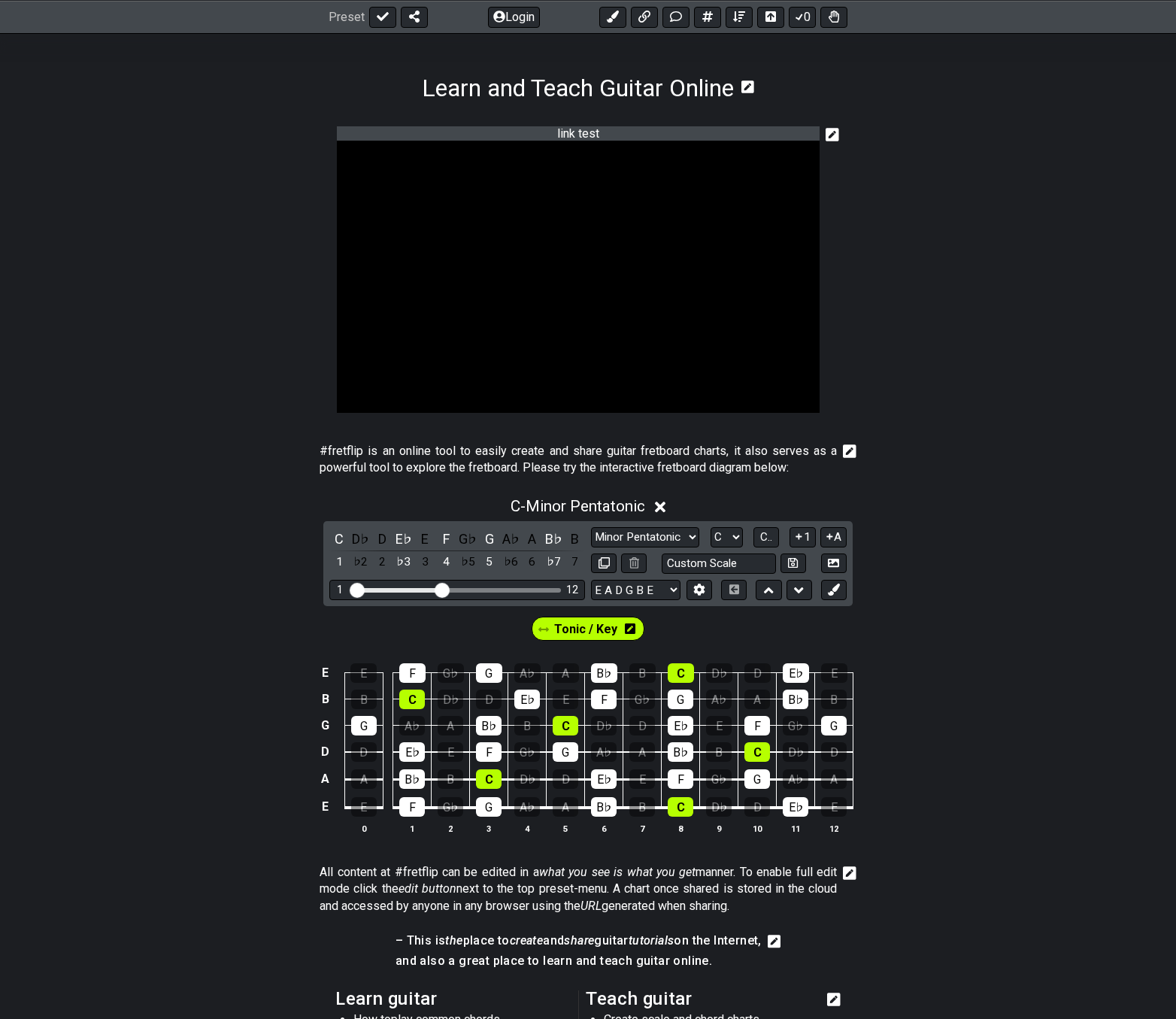
click at [831, 130] on icon at bounding box center [832, 134] width 13 height 13
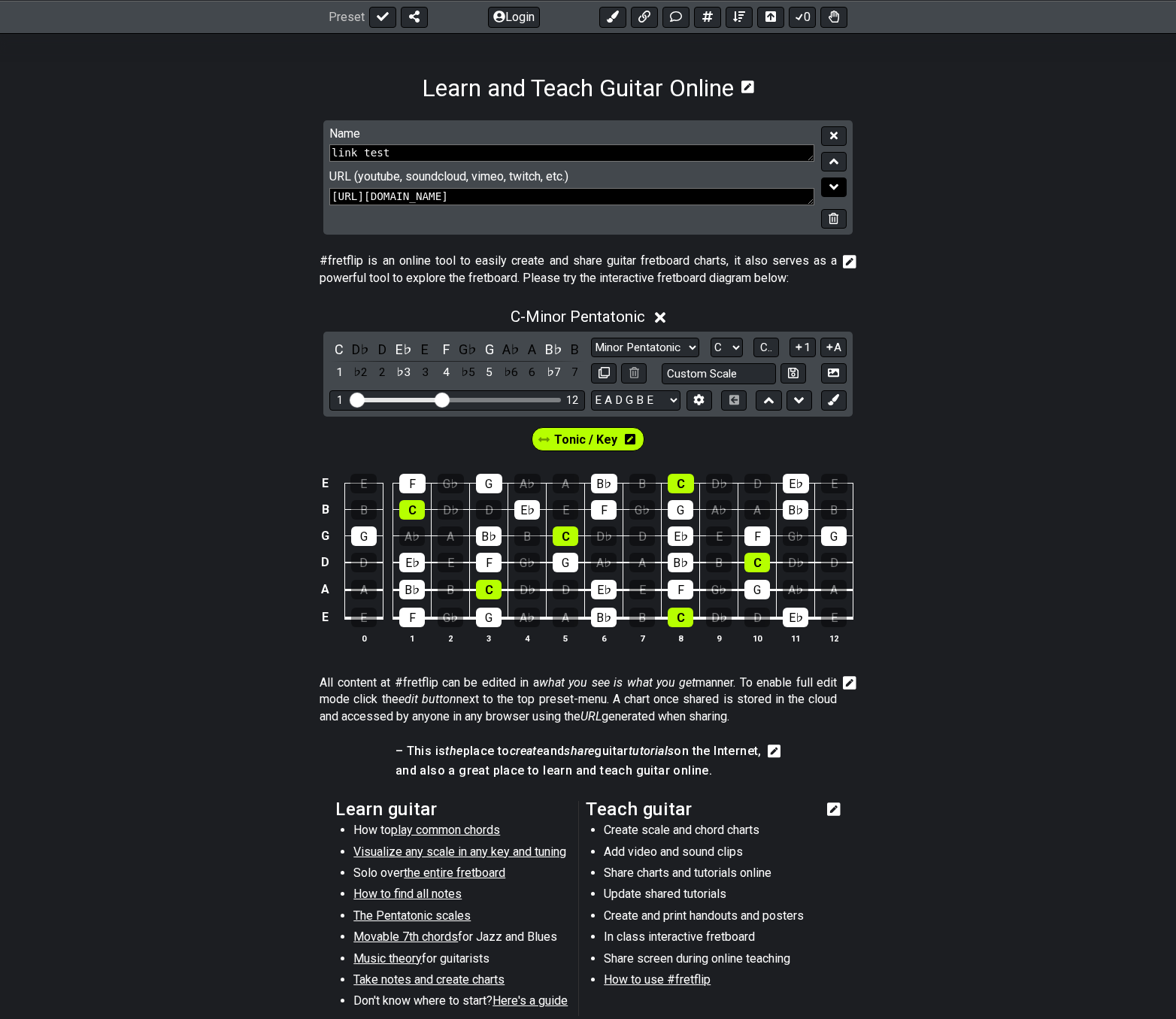
drag, startPoint x: 698, startPoint y: 187, endPoint x: 824, endPoint y: 184, distance: 126.0
click at [824, 184] on div "Name link test URL (youtube, soundcloud, vimeo, twitch, etc.) [URL][DOMAIN_NAME]" at bounding box center [588, 178] width 529 height 115
type textarea "[URL][DOMAIN_NAME]"
click at [829, 134] on button at bounding box center [834, 136] width 26 height 21
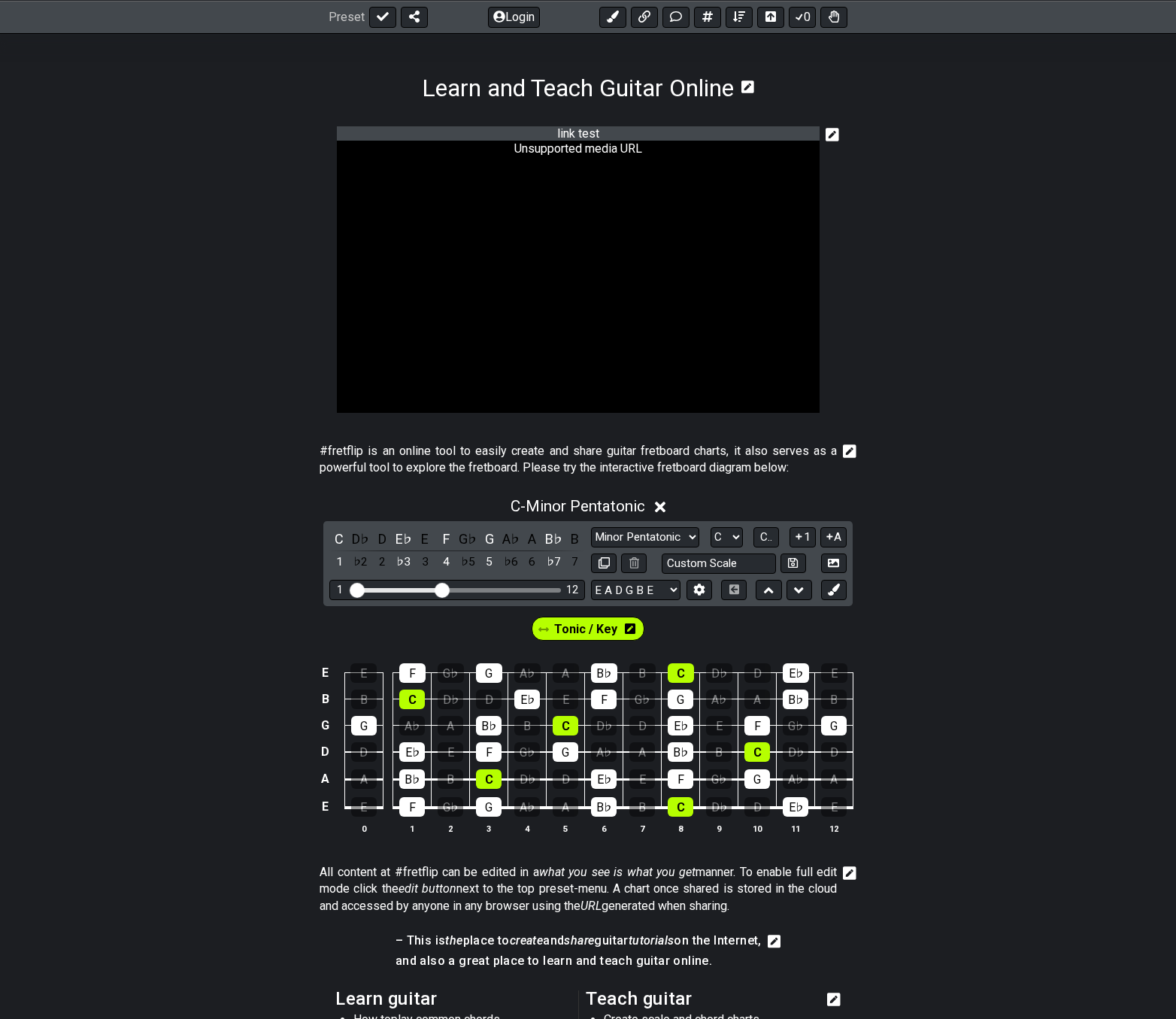
click at [830, 134] on icon at bounding box center [832, 134] width 13 height 13
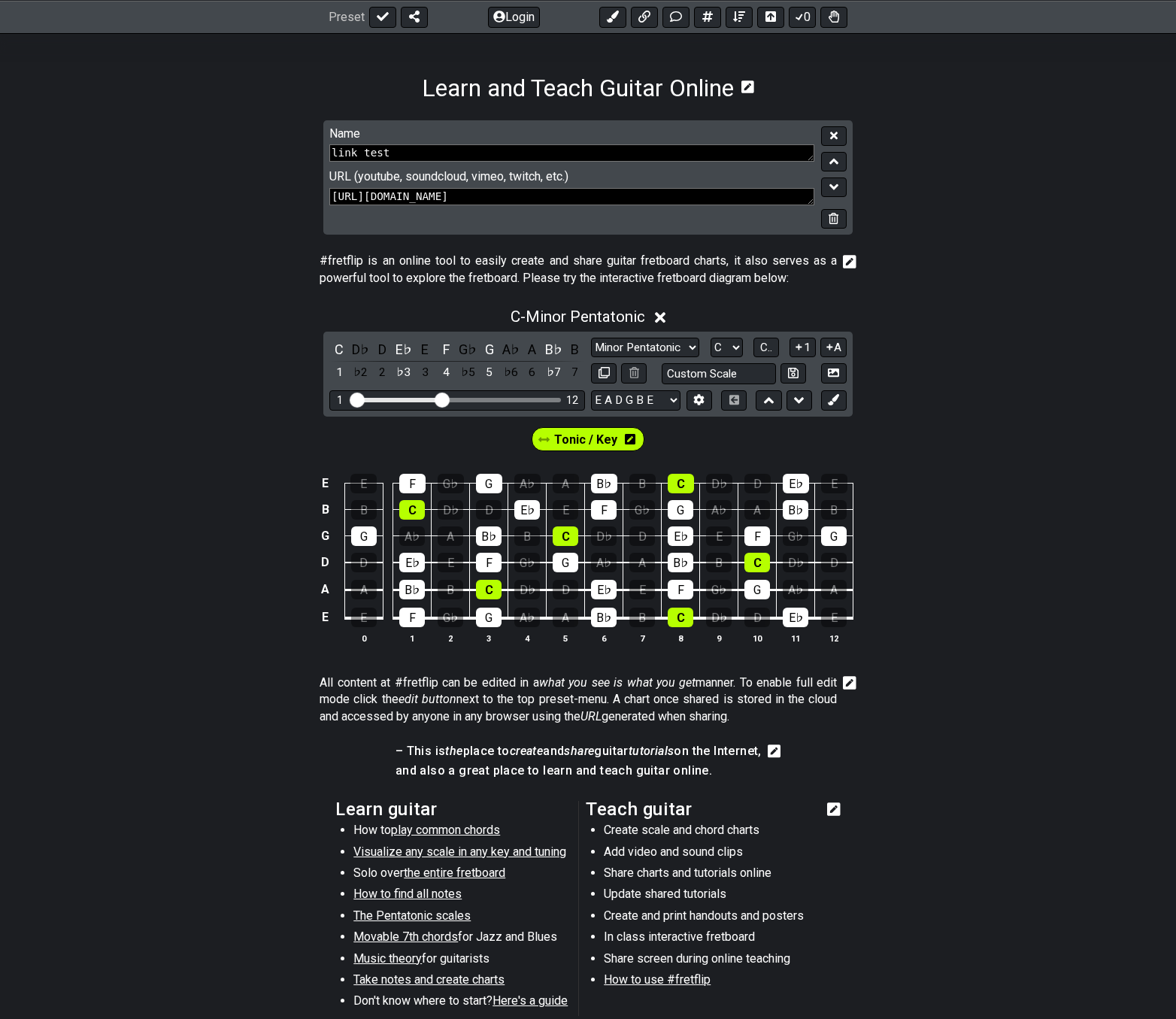
click at [586, 198] on textarea "[URL][DOMAIN_NAME]" at bounding box center [572, 196] width 485 height 17
type textarea "[URL][DOMAIN_NAME]"
click at [839, 134] on button at bounding box center [834, 136] width 26 height 21
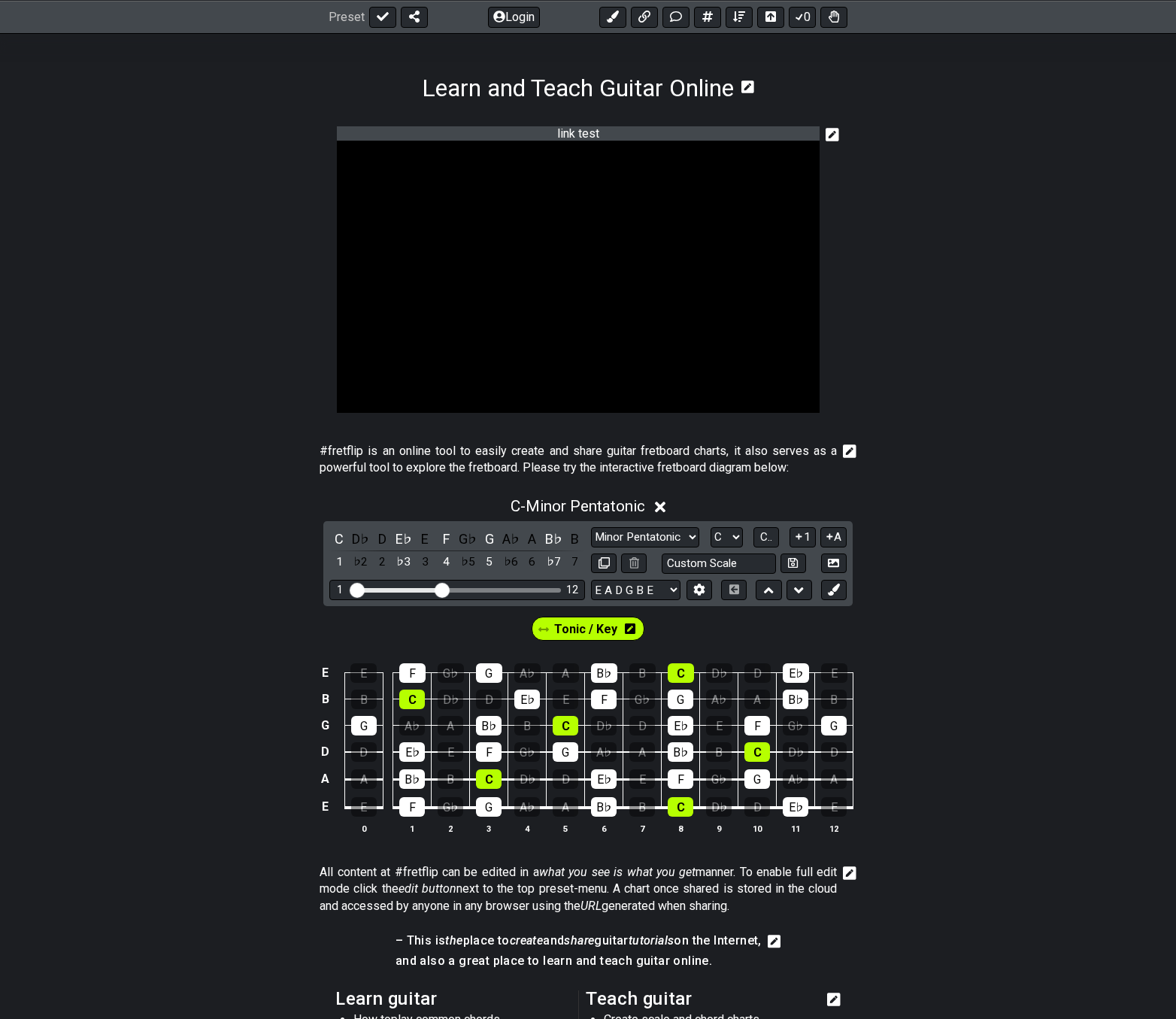
click at [835, 134] on icon at bounding box center [832, 134] width 13 height 13
